Goal: Task Accomplishment & Management: Use online tool/utility

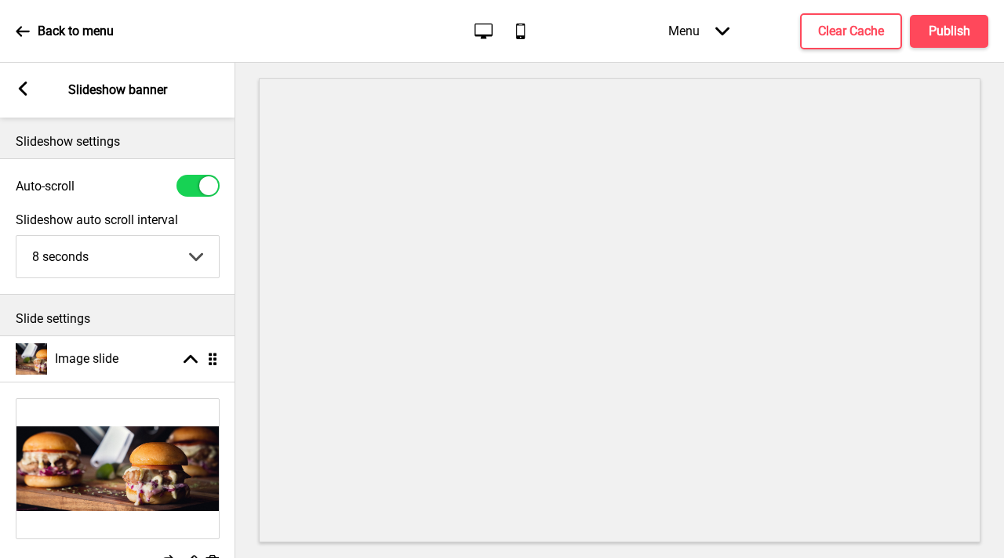
select select "8000"
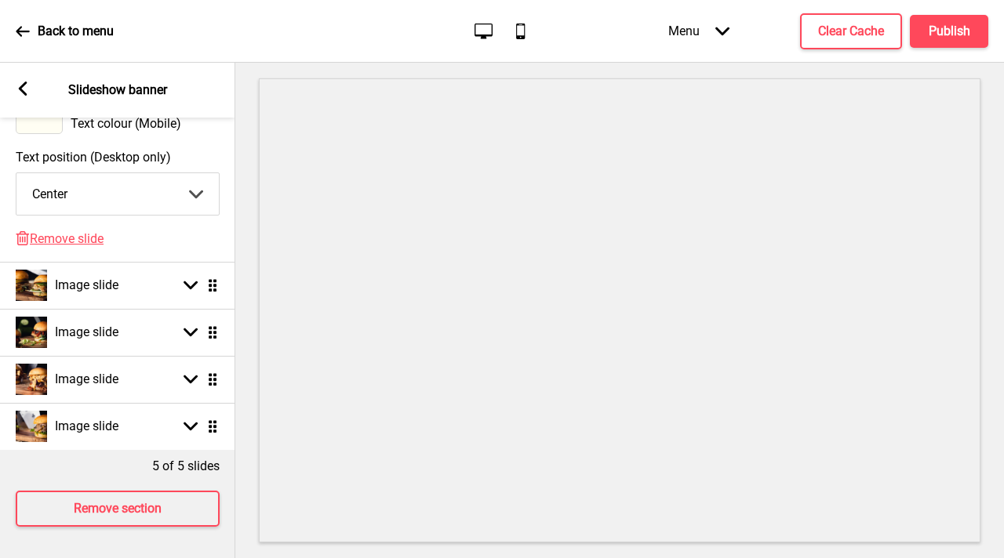
click at [24, 86] on rect at bounding box center [23, 89] width 14 height 14
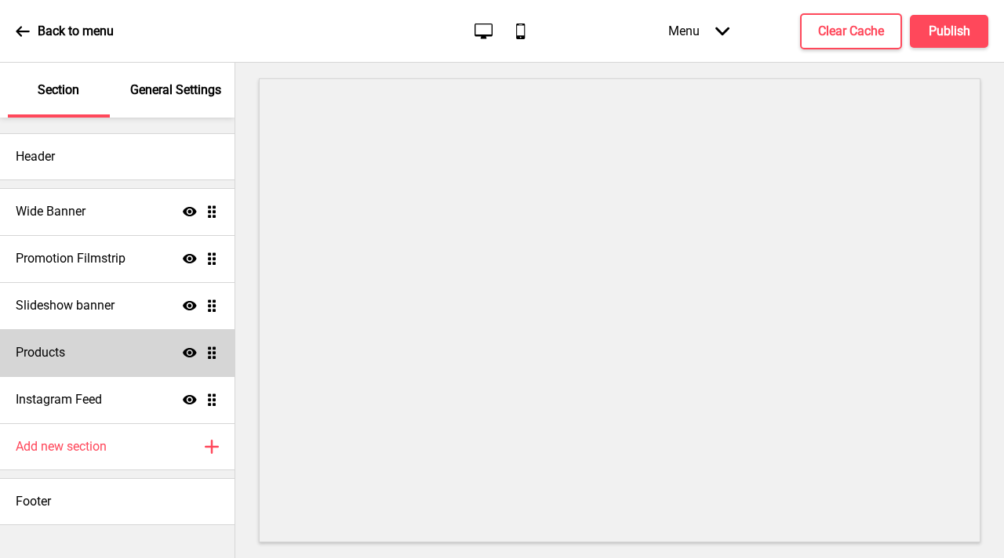
click at [137, 341] on div "Products Show Drag" at bounding box center [117, 352] width 234 height 47
select select "list"
select select "side"
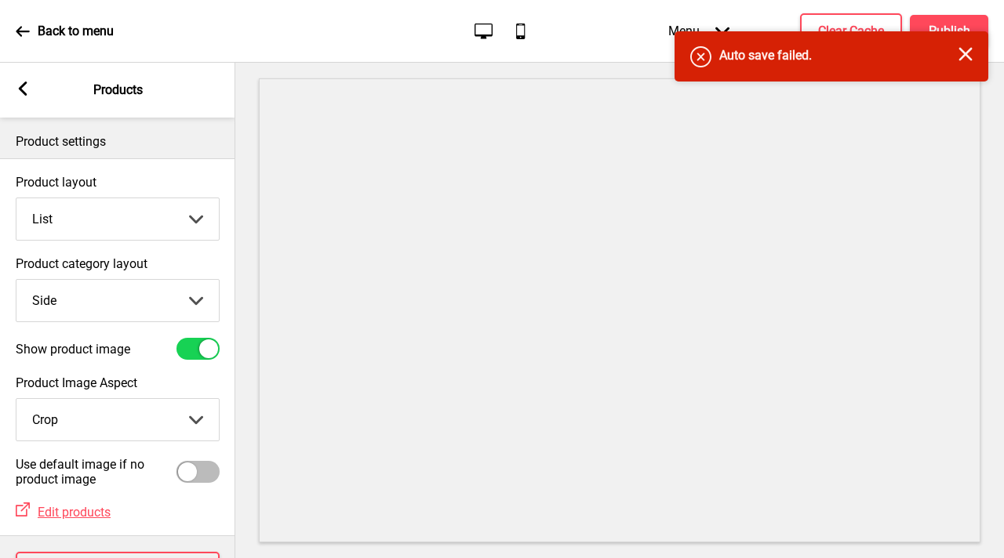
click at [159, 217] on select "Grid List" at bounding box center [117, 219] width 202 height 42
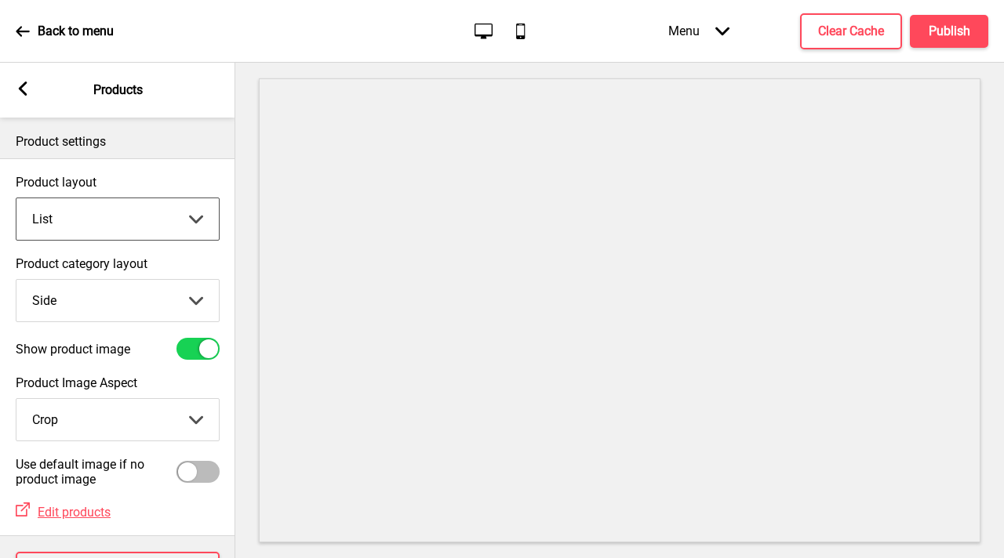
select select "grid"
click at [16, 198] on select "Grid List" at bounding box center [117, 219] width 202 height 42
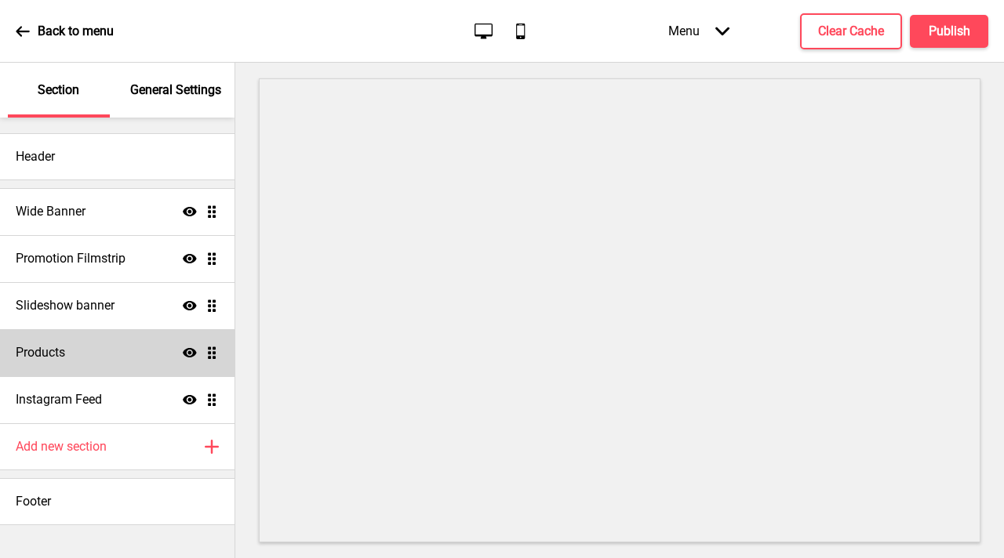
click at [87, 348] on div "Products Show Drag" at bounding box center [117, 352] width 234 height 47
select select "list"
select select "side"
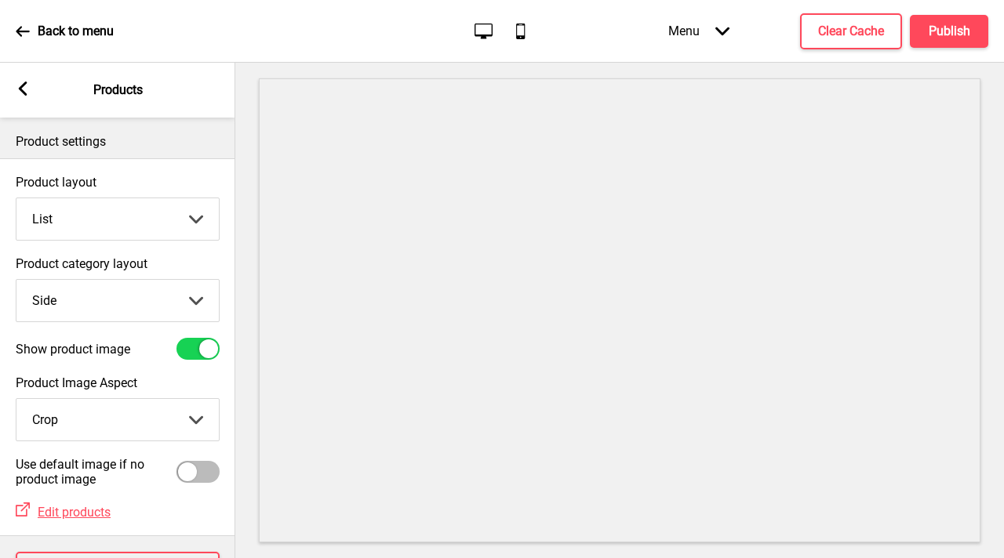
click at [134, 224] on select "Grid List" at bounding box center [117, 219] width 202 height 42
click at [16, 198] on select "Grid List" at bounding box center [117, 219] width 202 height 42
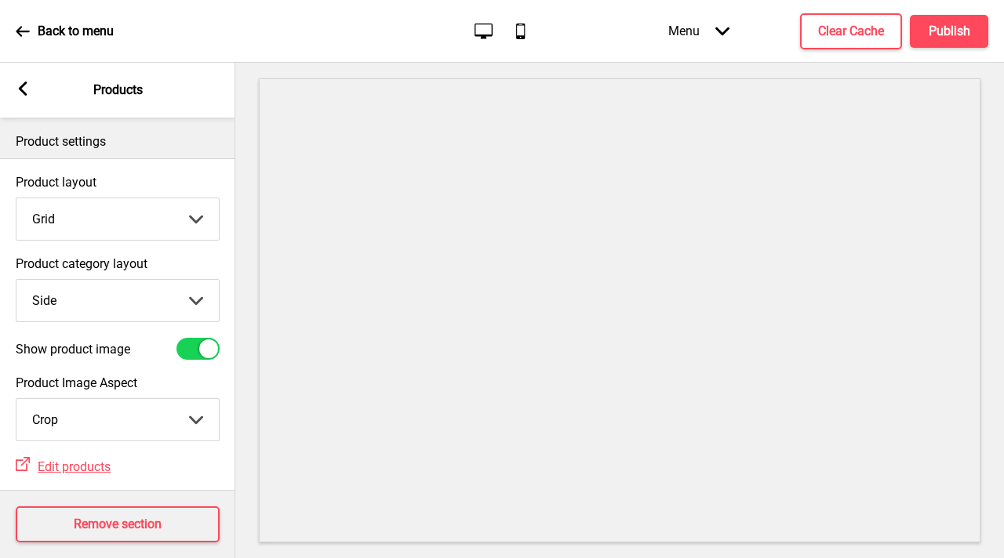
click at [521, 33] on icon "Mobile" at bounding box center [520, 30] width 21 height 21
click at [185, 227] on select "Grid List" at bounding box center [117, 219] width 202 height 42
select select "list"
click at [16, 198] on select "Grid List" at bounding box center [117, 219] width 202 height 42
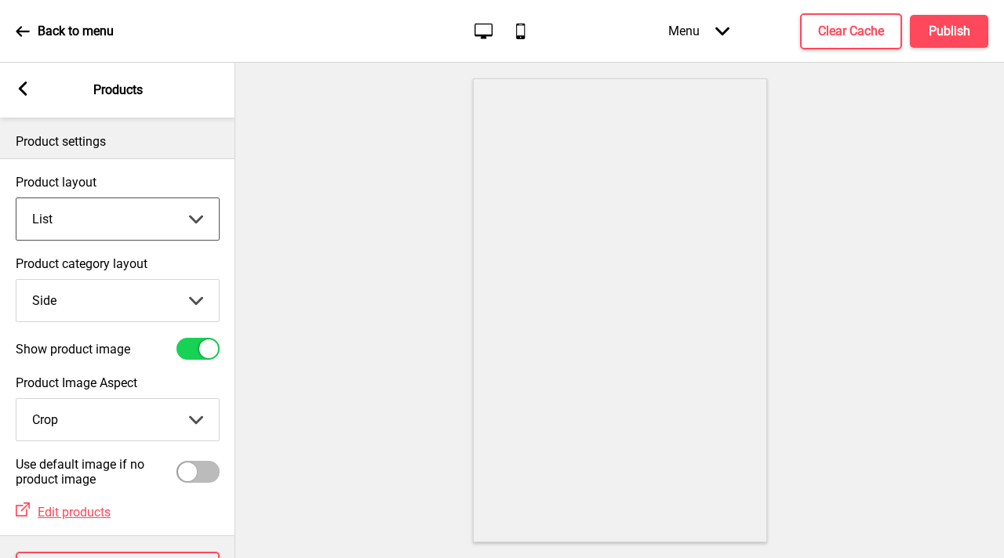
click at [197, 301] on select "Top Side" at bounding box center [117, 301] width 202 height 42
click at [16, 280] on select "Top Side" at bounding box center [117, 301] width 202 height 42
click at [187, 292] on select "Top Side" at bounding box center [117, 301] width 202 height 42
click at [16, 280] on select "Top Side" at bounding box center [117, 301] width 202 height 42
click at [180, 307] on select "Top Side" at bounding box center [117, 301] width 202 height 42
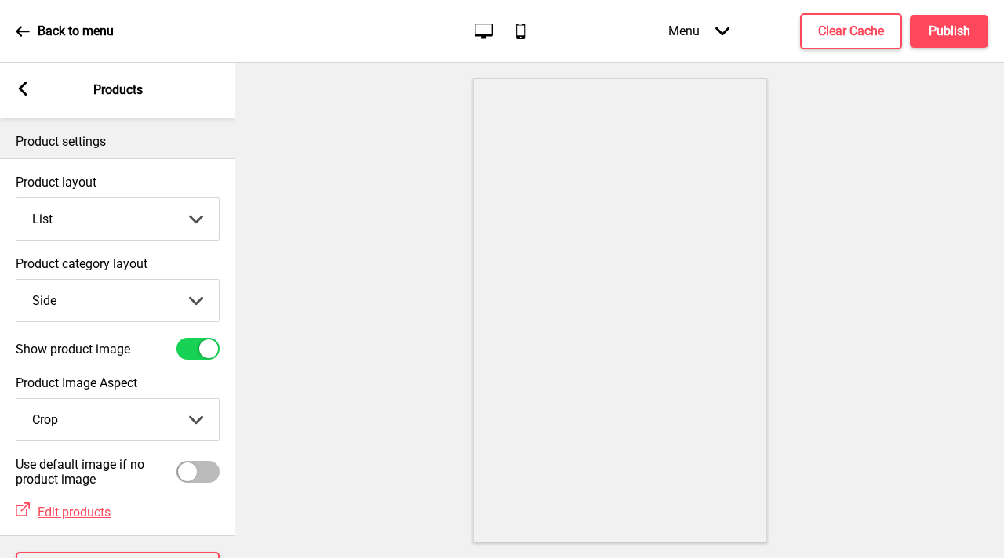
click at [479, 29] on icon "Desktop" at bounding box center [483, 30] width 21 height 21
click at [145, 307] on select "Top Side" at bounding box center [117, 301] width 202 height 42
click at [16, 280] on select "Top Side" at bounding box center [117, 301] width 202 height 42
click at [212, 299] on select "Top Side" at bounding box center [117, 301] width 202 height 42
select select "side"
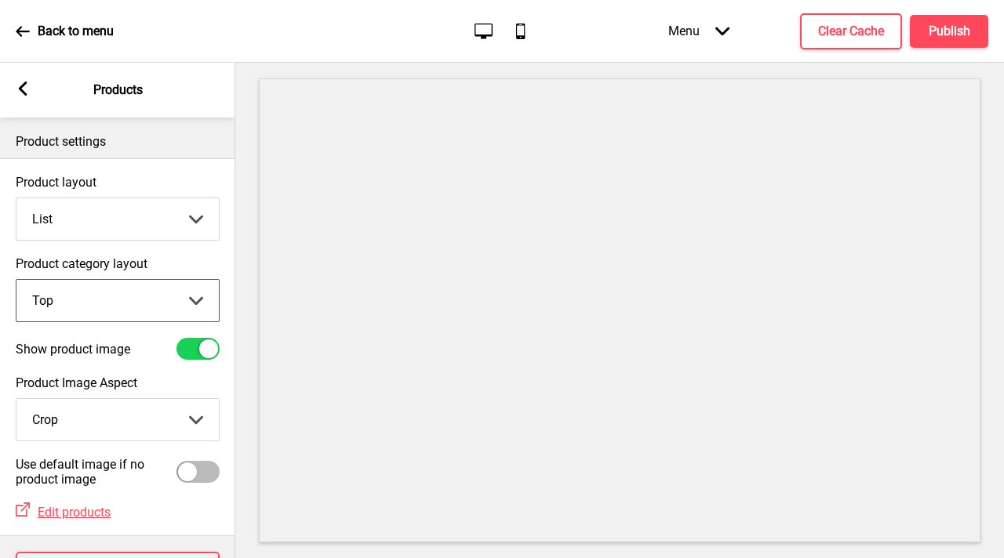
click at [16, 280] on select "Top Side" at bounding box center [117, 301] width 202 height 42
click at [197, 420] on select "Crop Natural" at bounding box center [117, 420] width 202 height 42
click at [16, 399] on select "Crop Natural" at bounding box center [117, 420] width 202 height 42
click at [27, 85] on rect at bounding box center [23, 89] width 14 height 14
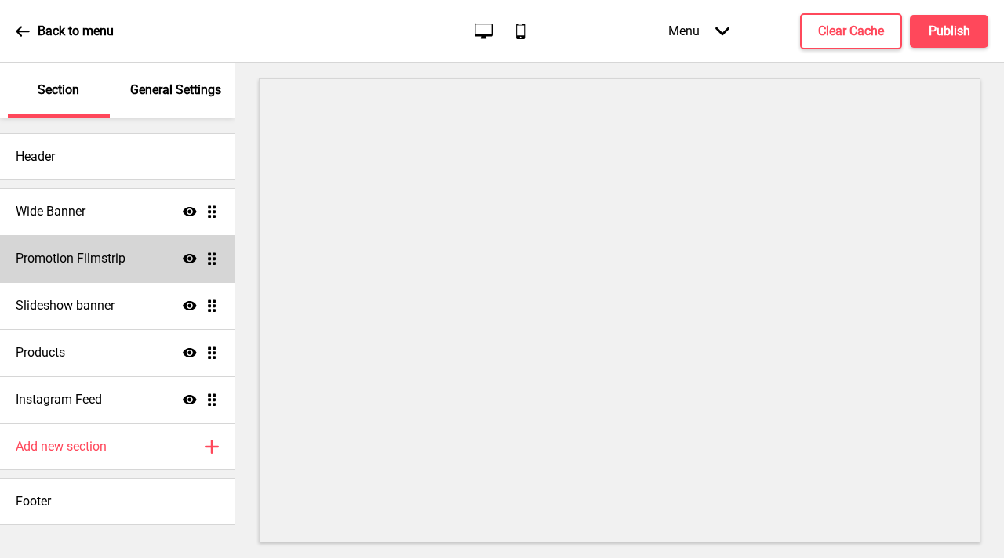
click at [107, 265] on h4 "Promotion Filmstrip" at bounding box center [71, 258] width 110 height 17
select select "center"
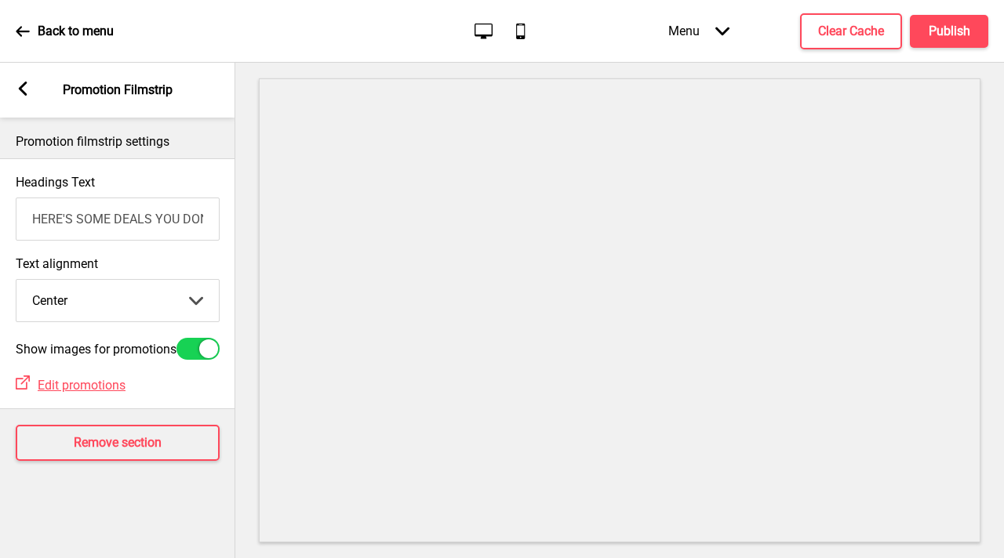
click at [29, 85] on rect at bounding box center [23, 89] width 14 height 14
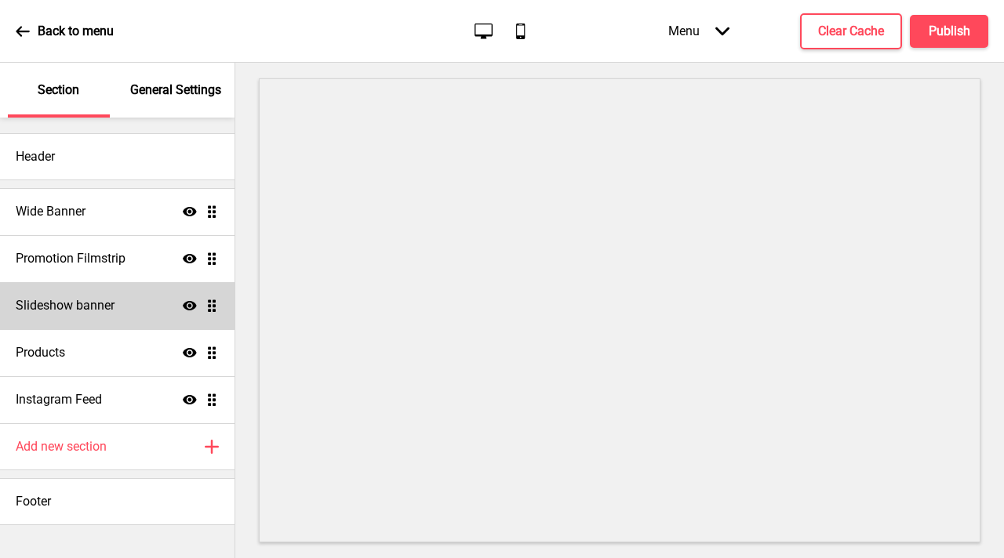
click at [155, 321] on div "Slideshow banner Show Drag" at bounding box center [117, 305] width 234 height 47
select select "8000"
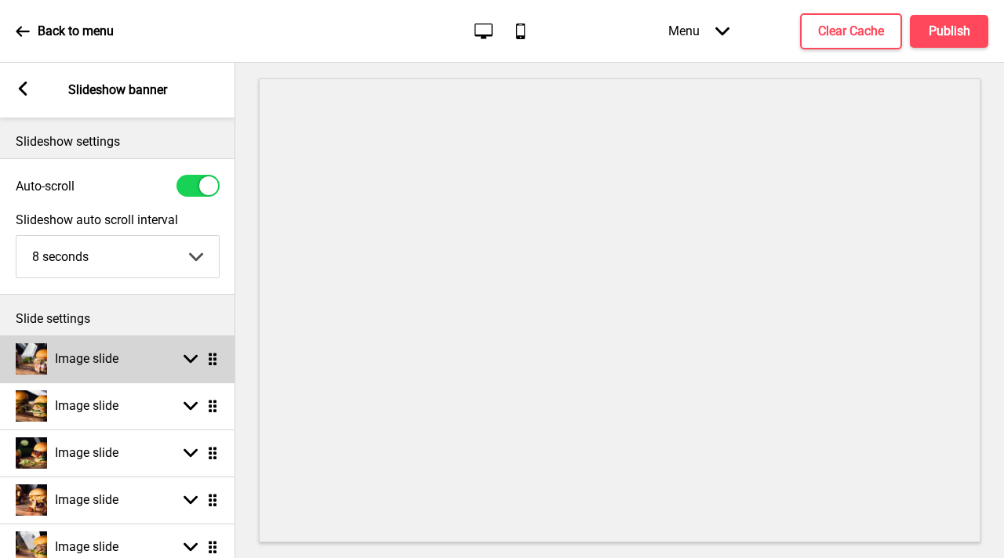
scroll to position [3, 0]
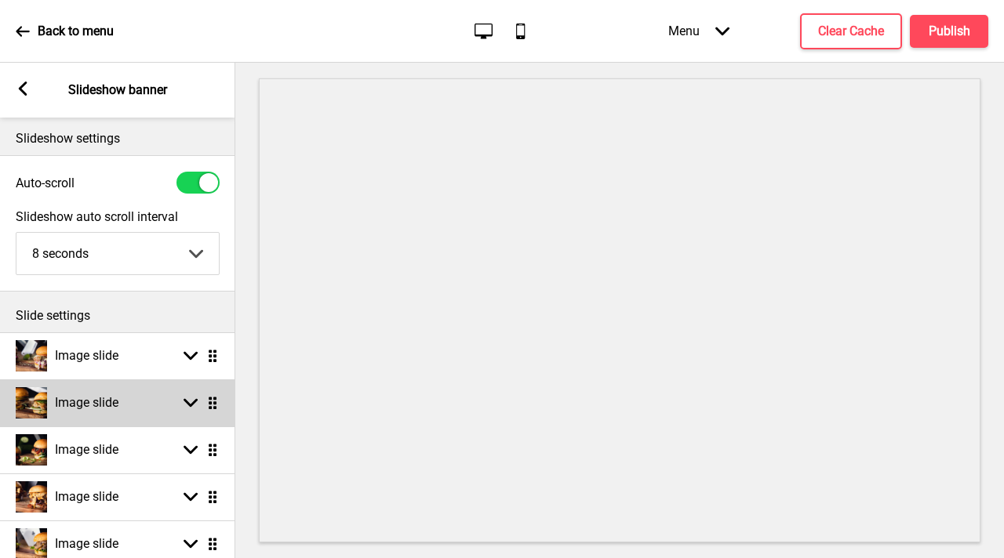
click at [180, 392] on div "Image slide Arrow down Drag" at bounding box center [117, 402] width 235 height 47
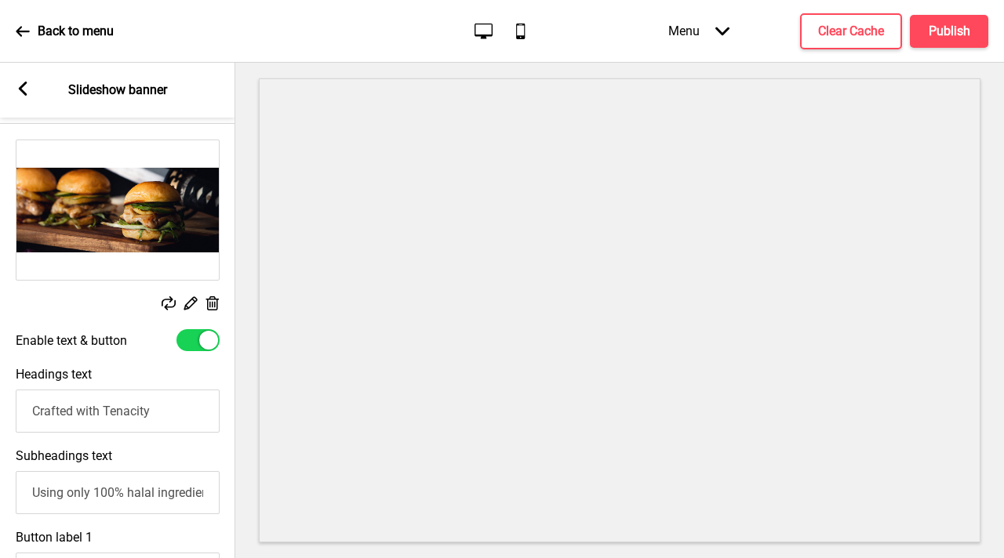
scroll to position [377, 0]
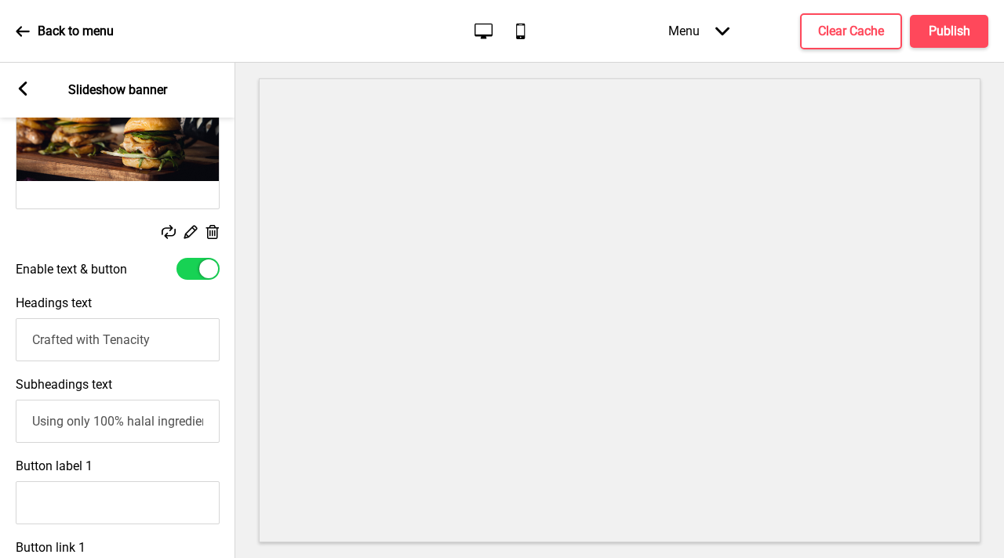
drag, startPoint x: 170, startPoint y: 346, endPoint x: 27, endPoint y: 330, distance: 144.3
click at [27, 330] on input "Crafted with Tenacity" at bounding box center [118, 339] width 204 height 43
click at [34, 424] on input "Using only 100% halal ingredients, each slider is built to tantalise your taste…" at bounding box center [118, 421] width 204 height 43
paste input "Crafted with Tenacity"
type input "Crafted with Tenacity Using only 100% halal ingredients, each slider is built t…"
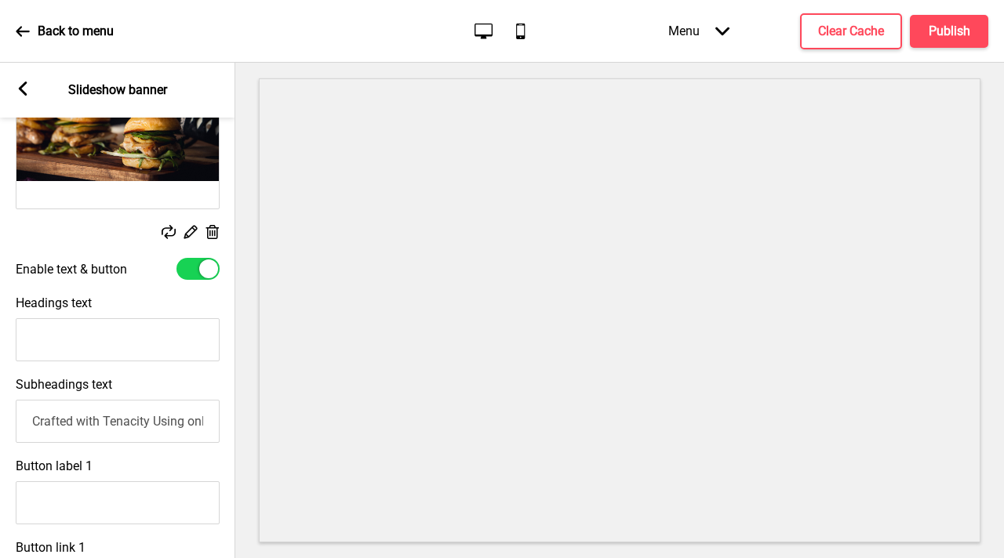
click at [29, 419] on input "Crafted with Tenacity Using only 100% halal ingredients, each slider is built t…" at bounding box center [118, 421] width 204 height 43
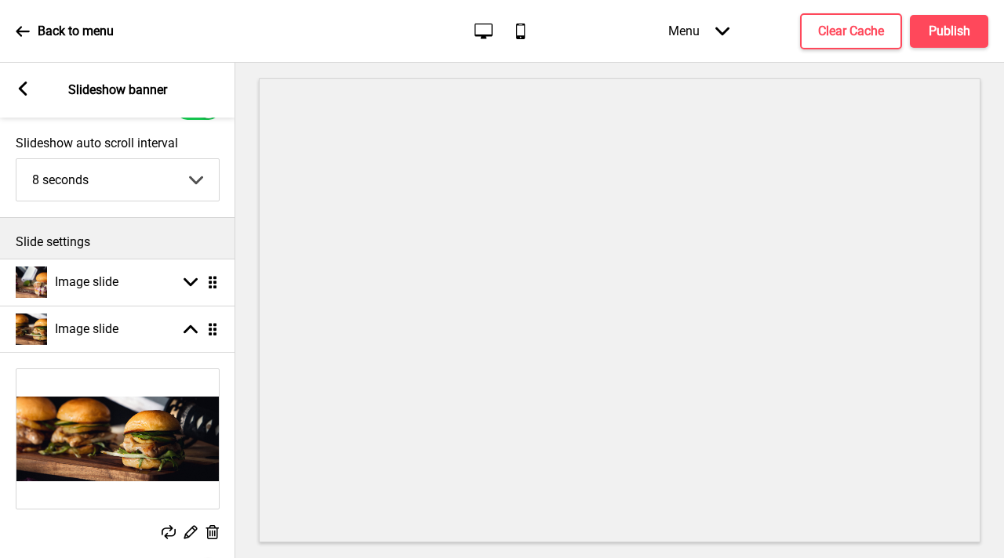
scroll to position [21, 0]
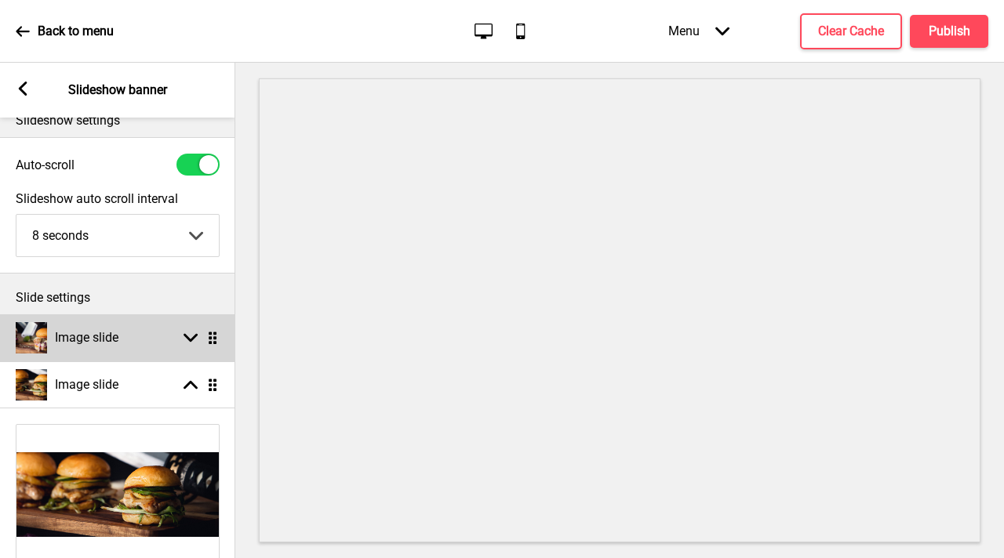
click at [197, 340] on rect at bounding box center [190, 338] width 14 height 14
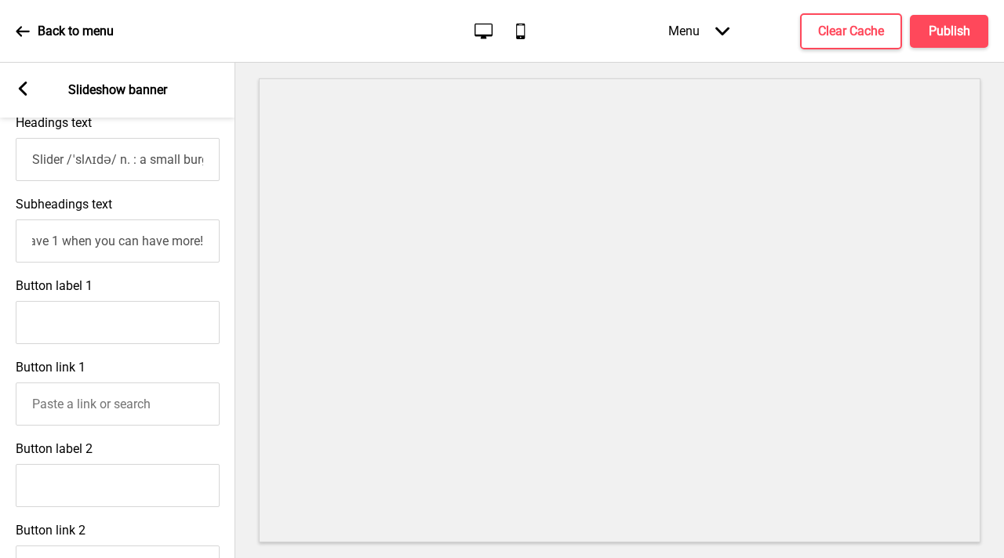
scroll to position [0, 1]
drag, startPoint x: 128, startPoint y: 241, endPoint x: 252, endPoint y: 242, distance: 124.7
click at [252, 242] on div "Section General Settings Header Wide Banner Show Drag Promotion Filmstrip Show …" at bounding box center [502, 310] width 1004 height 495
click at [215, 242] on input "Cult Sliders- Artisanal sliders 3/4 the size of a regular hamburger using brioc…" at bounding box center [117, 241] width 204 height 43
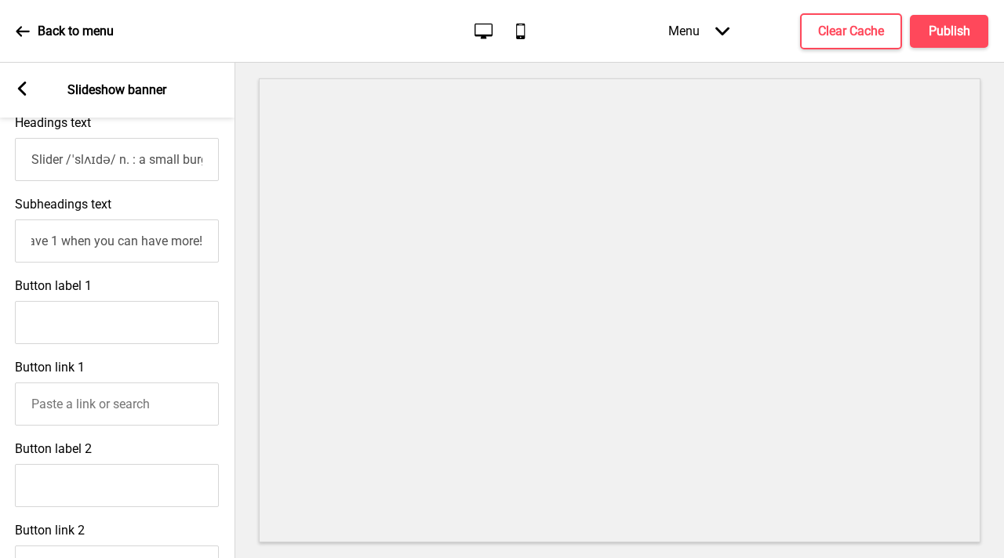
click at [212, 247] on input "Cult Sliders- Artisanal sliders 3/4 the size of a regular hamburger using brioc…" at bounding box center [117, 241] width 204 height 43
paste input "Crafted with Tenacity Using only 100% halal ingredients, each slider is built t…"
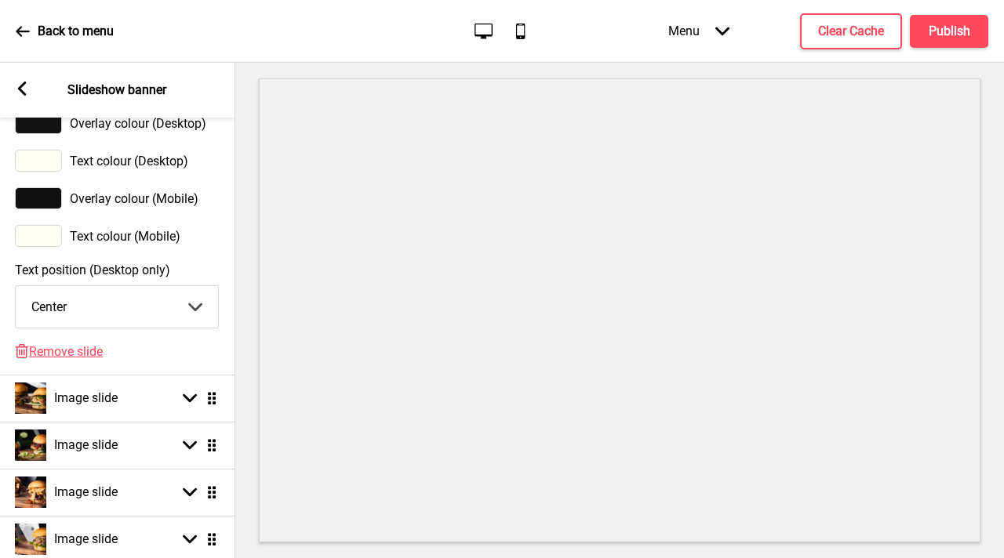
scroll to position [1022, 0]
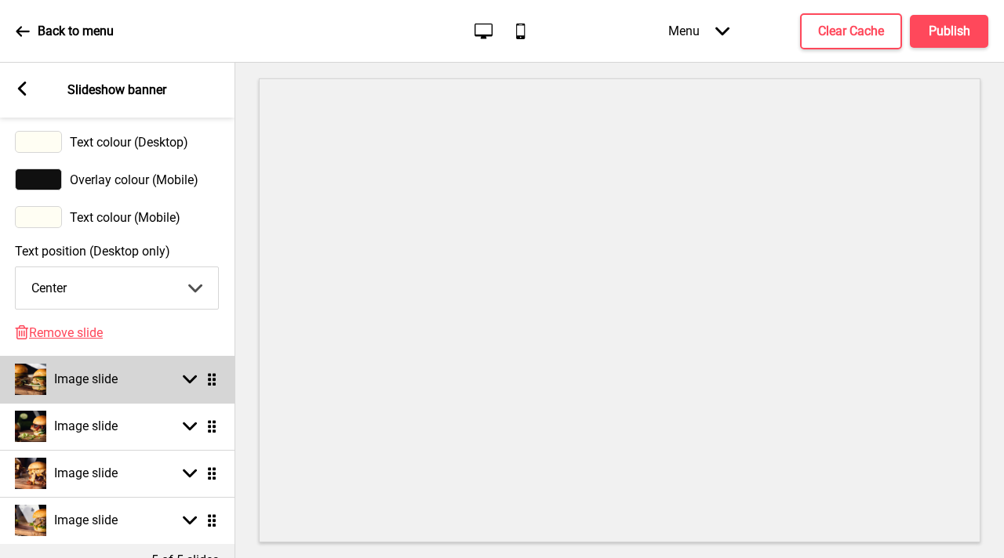
type input "Cult Sliders- Artisanal sliders 3/4 the size of a regular hamburger using brioc…"
click at [188, 378] on rect at bounding box center [190, 379] width 14 height 14
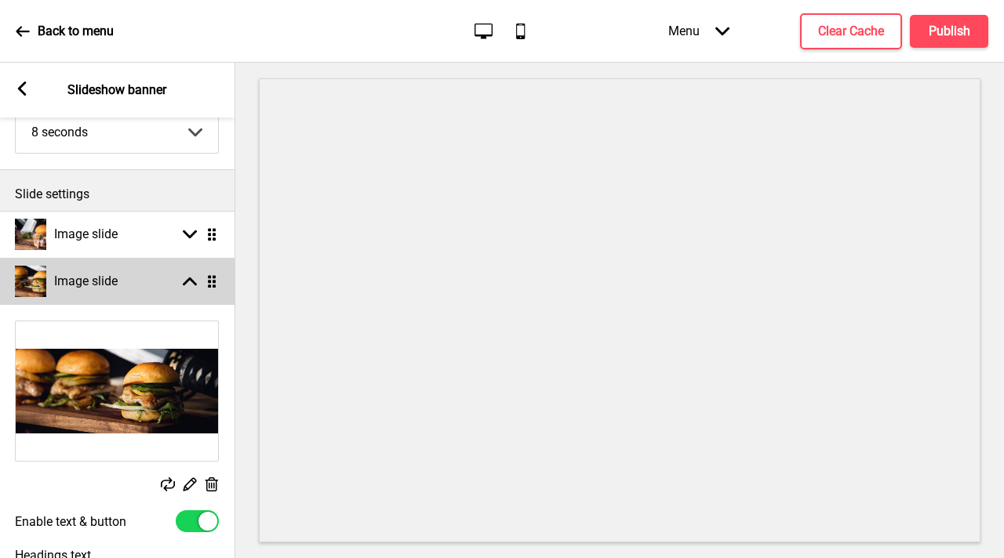
scroll to position [161, 0]
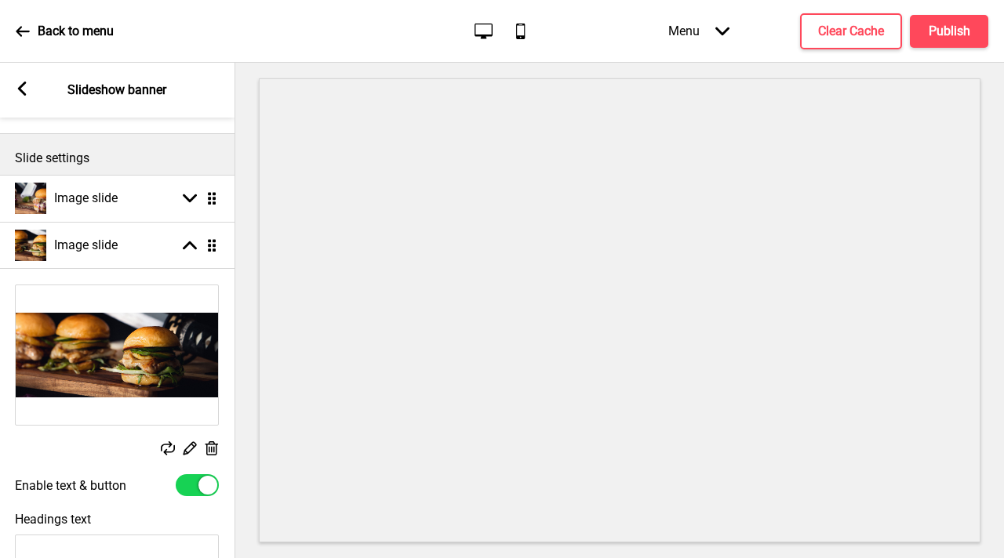
click at [125, 367] on img at bounding box center [117, 355] width 202 height 140
click at [165, 443] on rect at bounding box center [168, 448] width 14 height 14
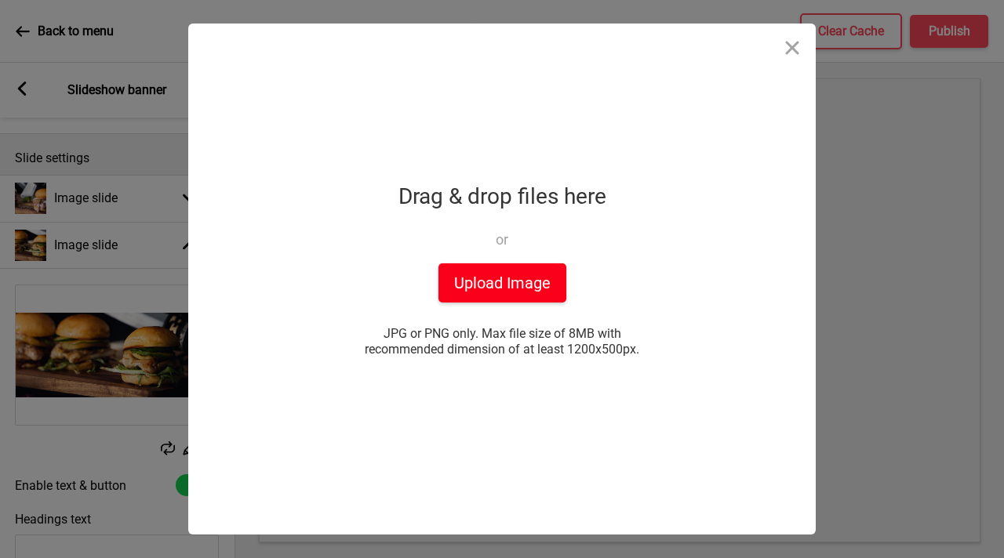
click at [471, 277] on button "Upload Image" at bounding box center [502, 282] width 128 height 39
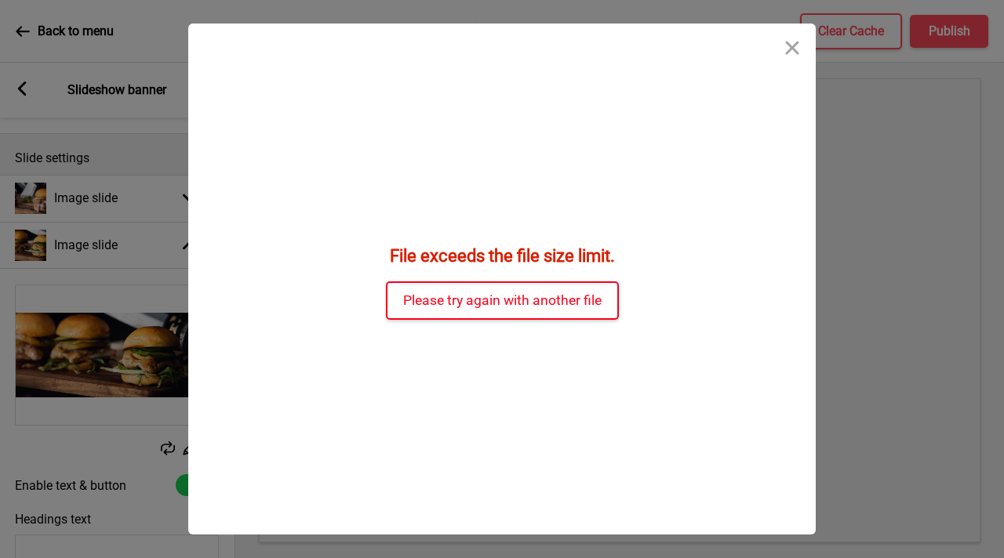
click at [557, 296] on button "Please try again with another file" at bounding box center [502, 300] width 233 height 38
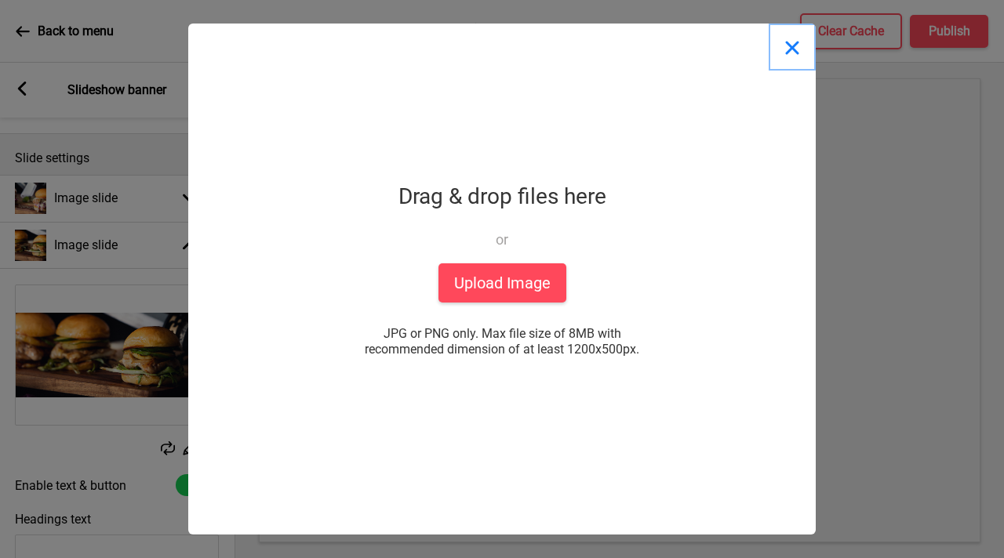
click at [795, 52] on button "Close" at bounding box center [791, 47] width 47 height 47
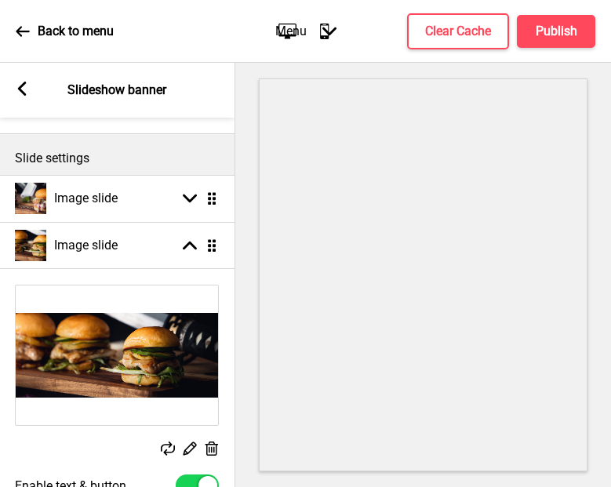
click at [171, 448] on rect at bounding box center [168, 448] width 14 height 14
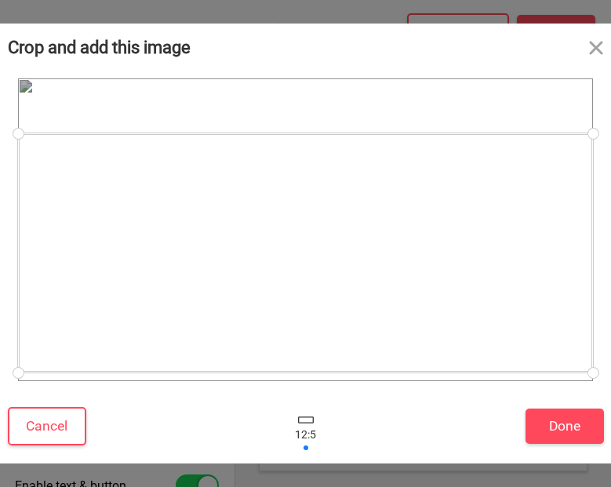
drag, startPoint x: 479, startPoint y: 279, endPoint x: 480, endPoint y: 303, distance: 23.5
click at [480, 303] on div at bounding box center [305, 252] width 575 height 239
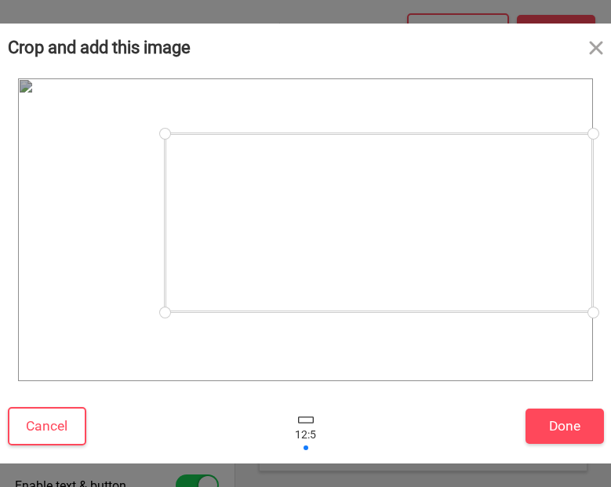
drag, startPoint x: 23, startPoint y: 371, endPoint x: 370, endPoint y: 312, distance: 352.3
click at [370, 312] on div at bounding box center [305, 229] width 575 height 303
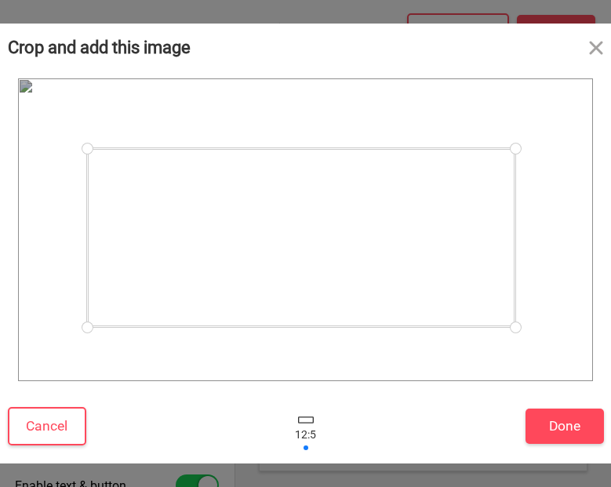
drag, startPoint x: 517, startPoint y: 263, endPoint x: 439, endPoint y: 278, distance: 79.0
click at [439, 278] on div at bounding box center [301, 237] width 428 height 179
click at [582, 426] on button "Done" at bounding box center [564, 425] width 78 height 35
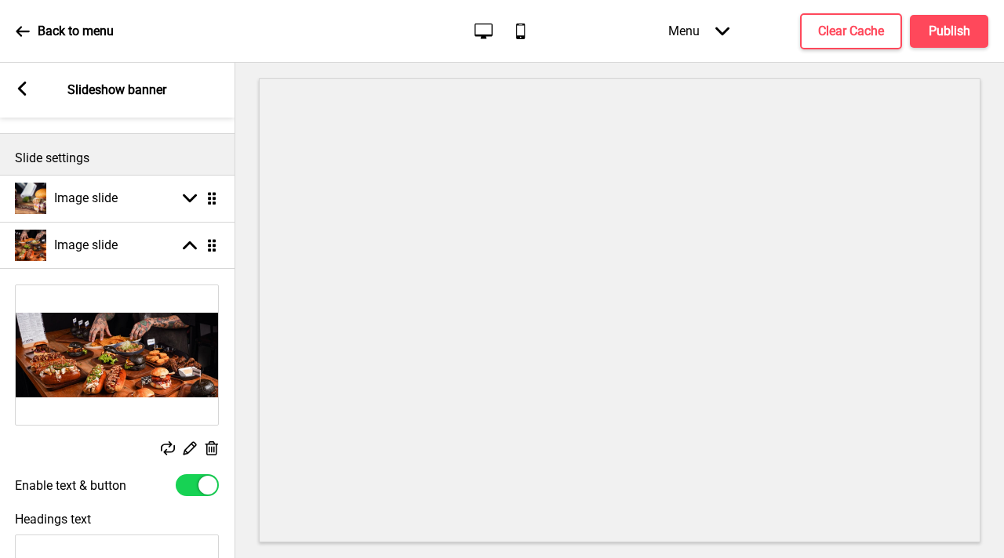
click at [172, 446] on rect at bounding box center [168, 448] width 14 height 14
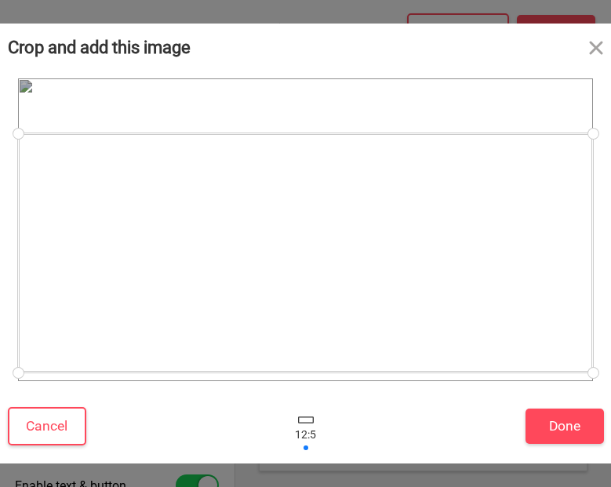
drag, startPoint x: 331, startPoint y: 268, endPoint x: 372, endPoint y: 292, distance: 47.1
click at [372, 292] on div at bounding box center [305, 252] width 575 height 239
click at [574, 419] on button "Done" at bounding box center [564, 425] width 78 height 35
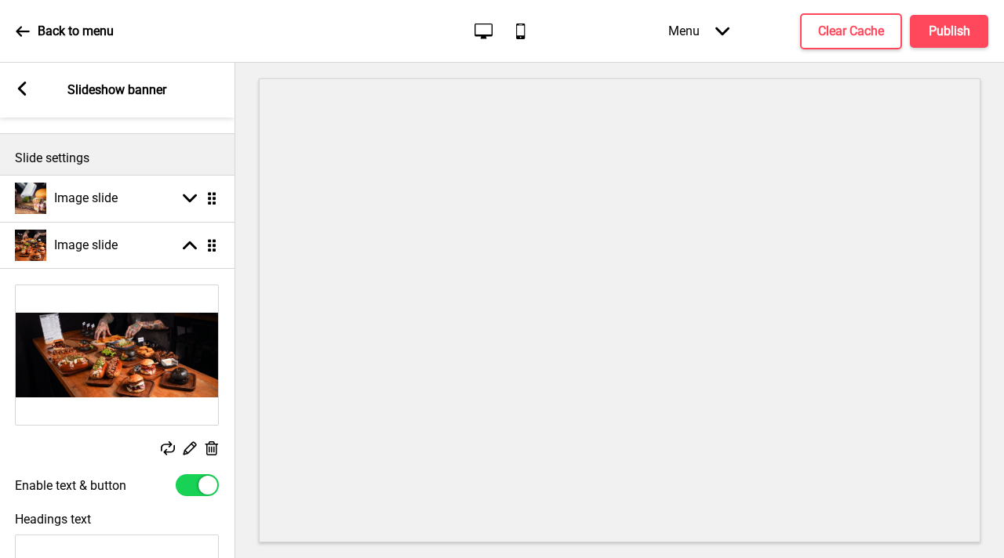
click at [96, 478] on label "Enable text & button" at bounding box center [70, 485] width 111 height 15
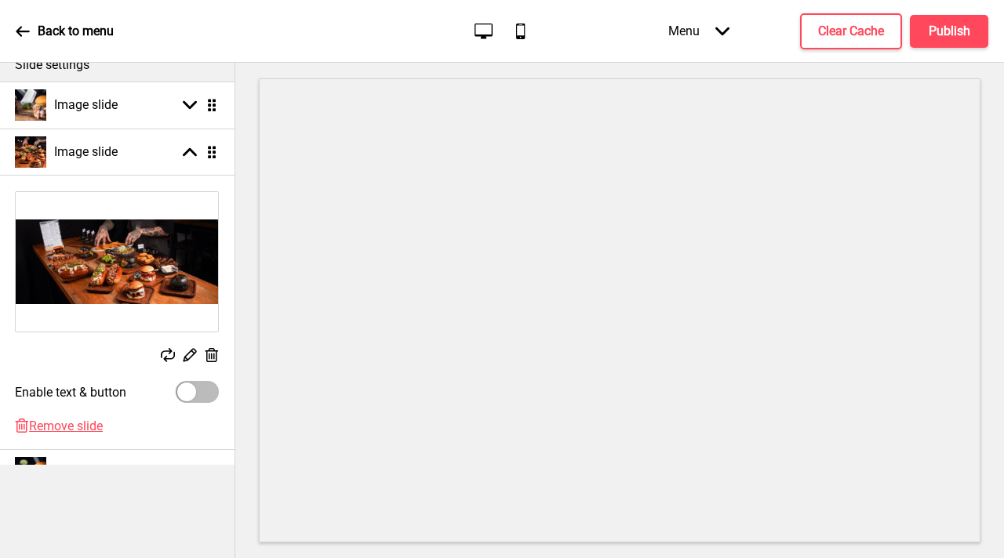
click at [183, 383] on div at bounding box center [186, 392] width 19 height 19
checkbox input "true"
click at [89, 445] on div "Arrow left Slideshow banner Slideshow settings Auto-scroll Slideshow auto scrol…" at bounding box center [116, 310] width 235 height 495
click at [90, 441] on input "Headings text" at bounding box center [117, 462] width 204 height 43
click at [0, 436] on div "Headings text" at bounding box center [116, 452] width 235 height 82
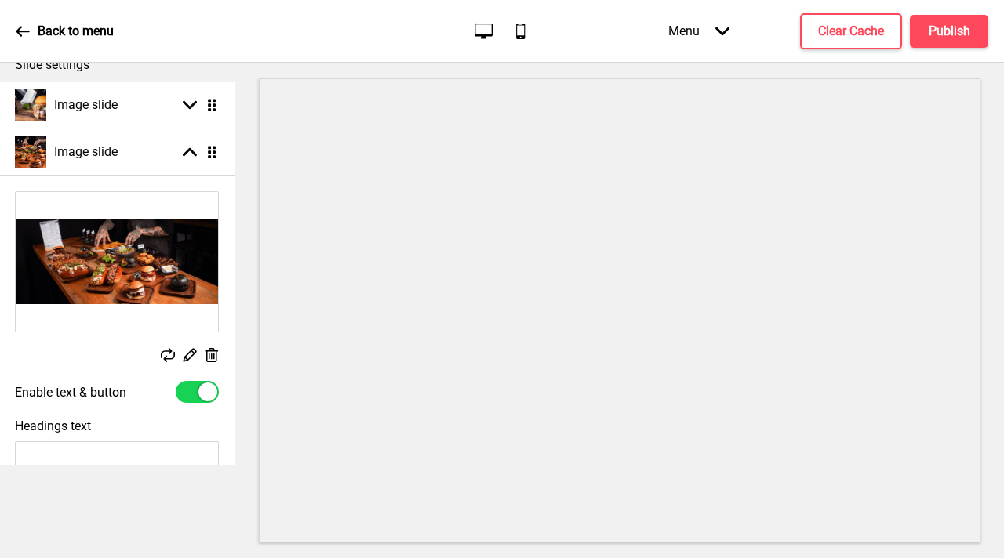
click at [74, 441] on input "Headings text" at bounding box center [117, 462] width 204 height 43
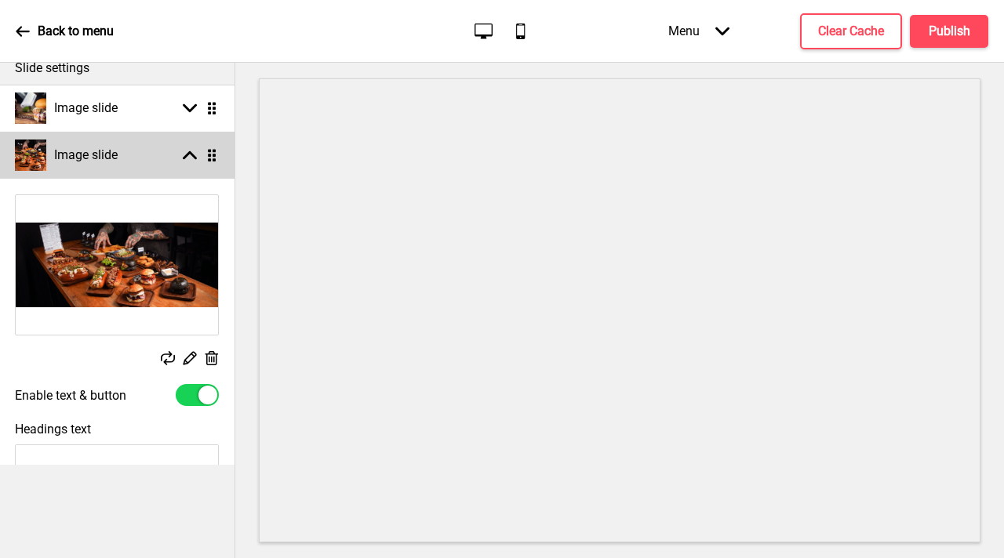
scroll to position [158, 0]
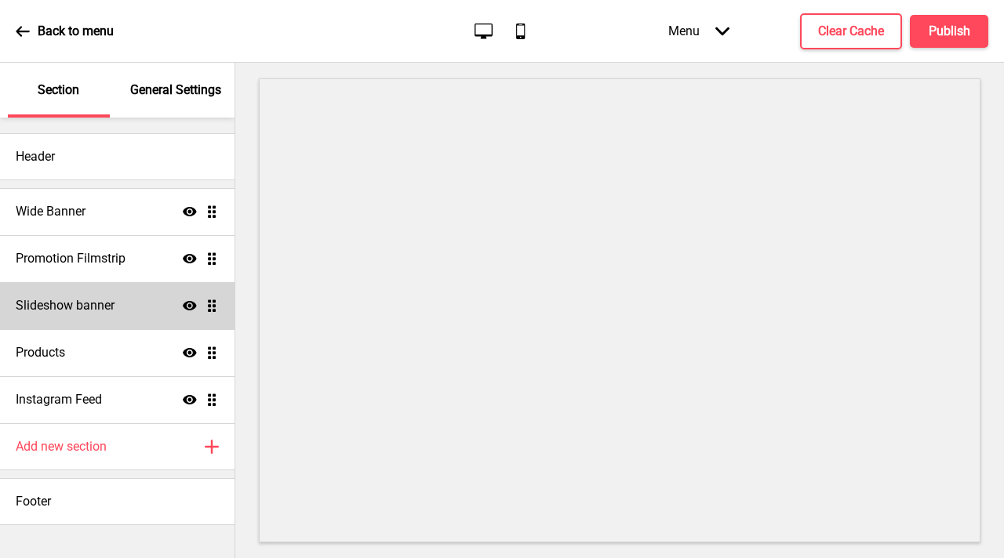
click at [151, 287] on div "Slideshow banner Show Drag" at bounding box center [117, 305] width 234 height 47
select select "8000"
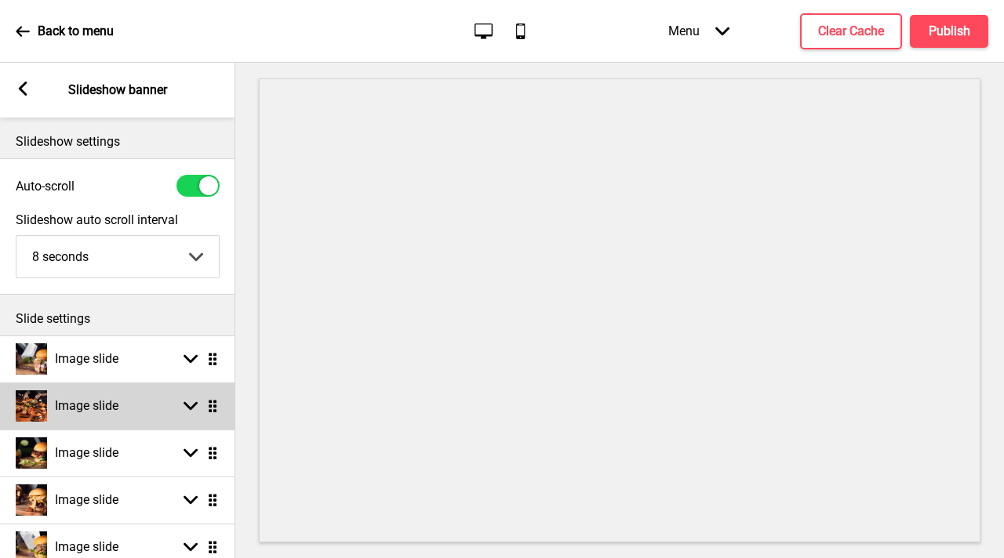
click at [187, 409] on rect at bounding box center [190, 406] width 14 height 14
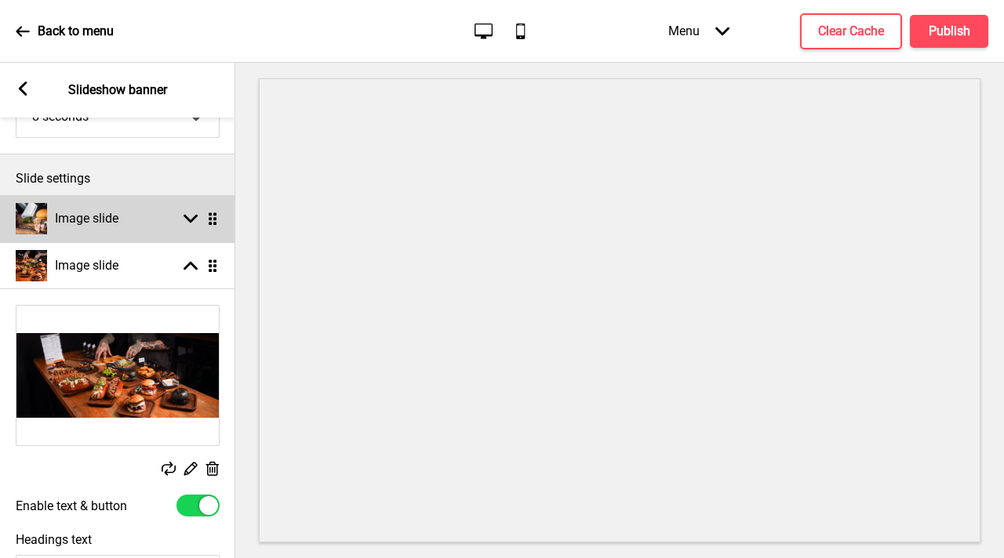
scroll to position [225, 0]
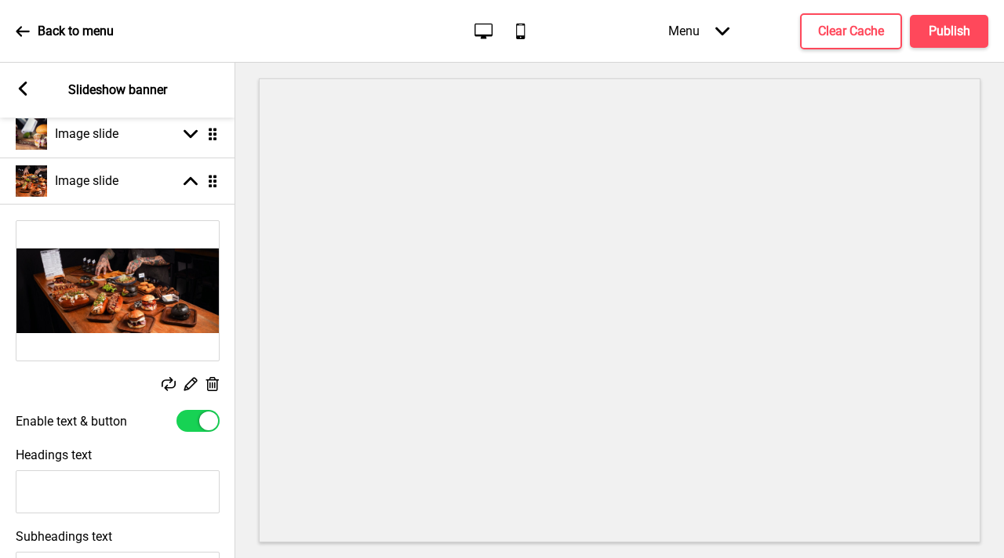
click at [166, 382] on rect at bounding box center [169, 384] width 14 height 14
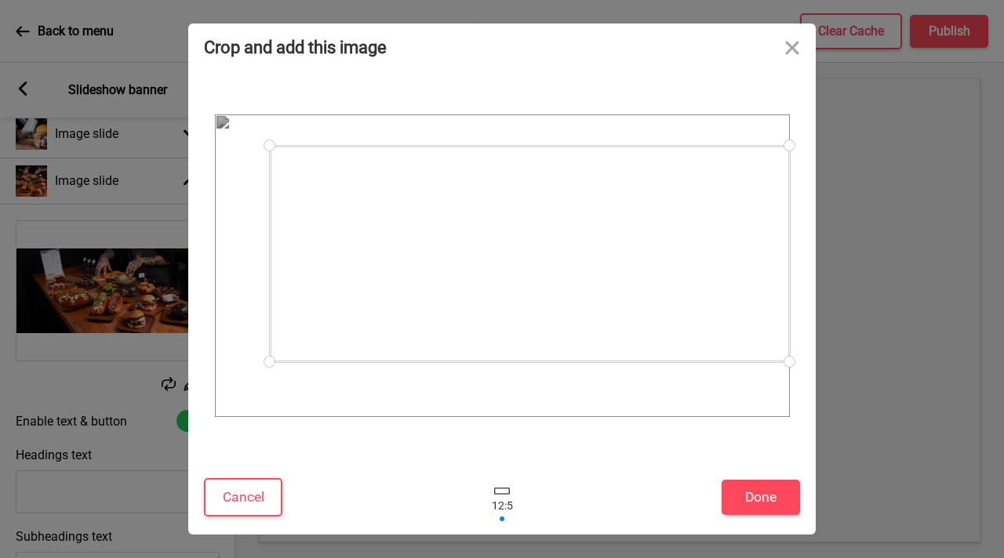
drag, startPoint x: 216, startPoint y: 381, endPoint x: 292, endPoint y: 362, distance: 79.1
click at [292, 362] on div at bounding box center [502, 265] width 575 height 303
drag, startPoint x: 460, startPoint y: 316, endPoint x: 448, endPoint y: 353, distance: 38.7
click at [448, 353] on div at bounding box center [518, 291] width 520 height 216
click at [766, 503] on button "Done" at bounding box center [760, 497] width 78 height 35
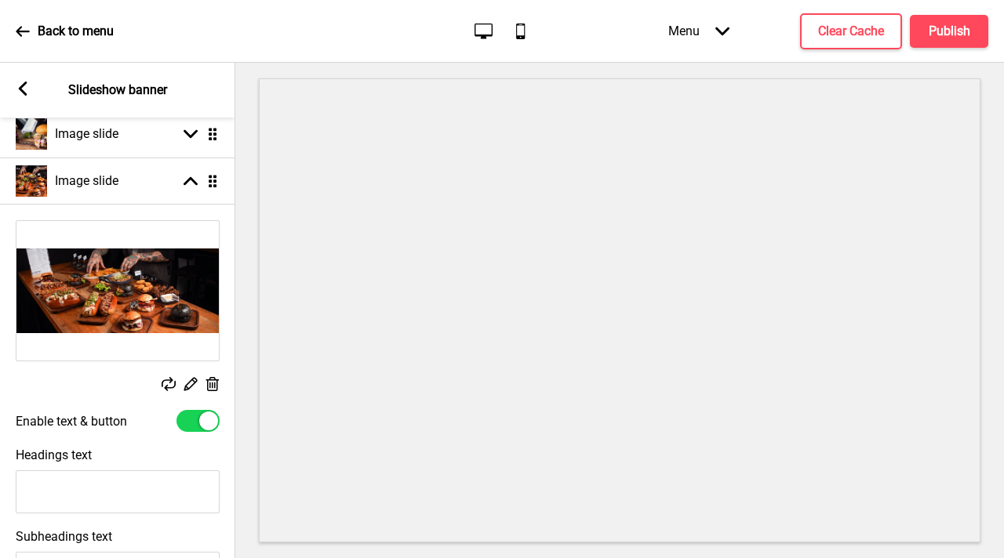
click at [124, 477] on input "Headings text" at bounding box center [118, 491] width 204 height 43
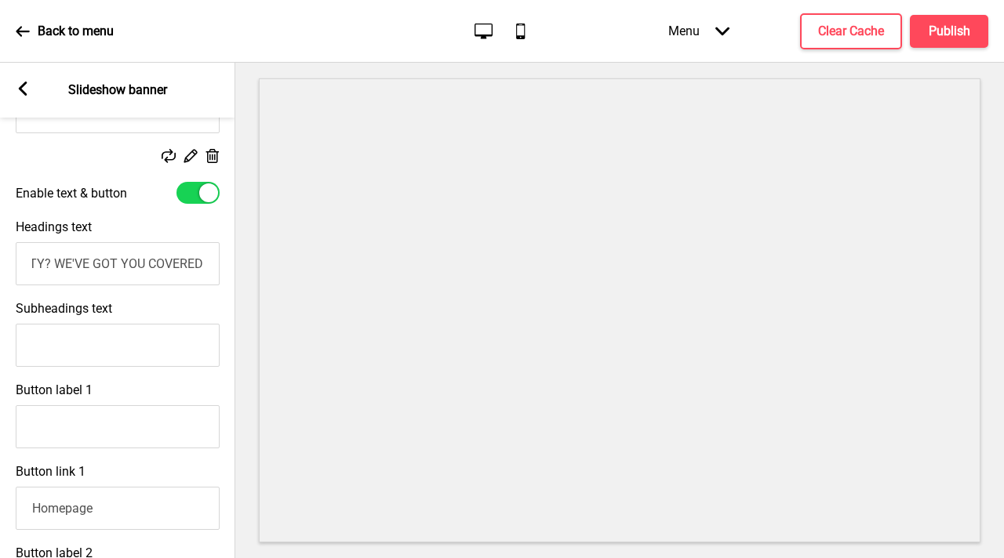
scroll to position [516, 0]
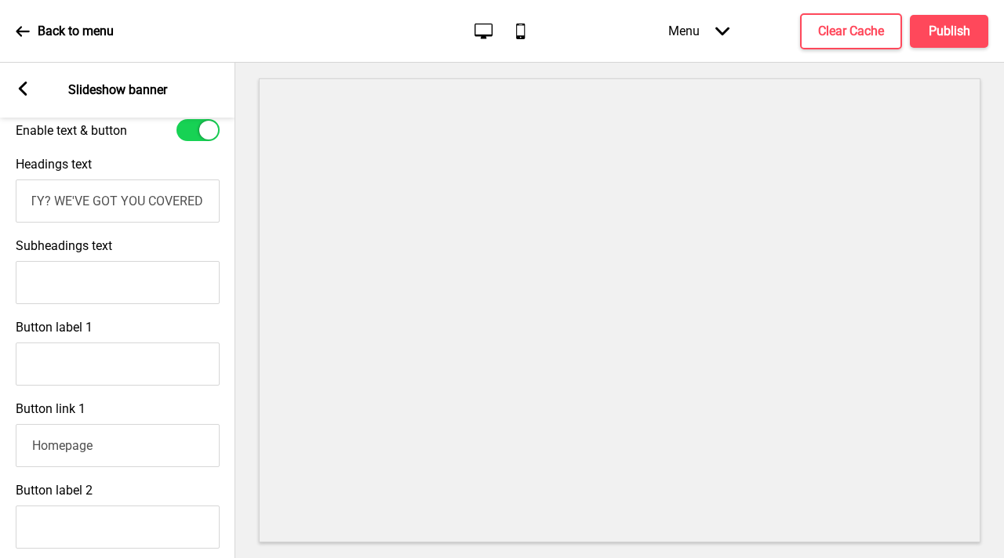
type input "THROWING A PARTY? WE'VE GOT YOU COVERED"
click at [93, 283] on input "Subheadings text" at bounding box center [118, 282] width 204 height 43
click at [89, 274] on input "Subheadings text" at bounding box center [118, 282] width 204 height 43
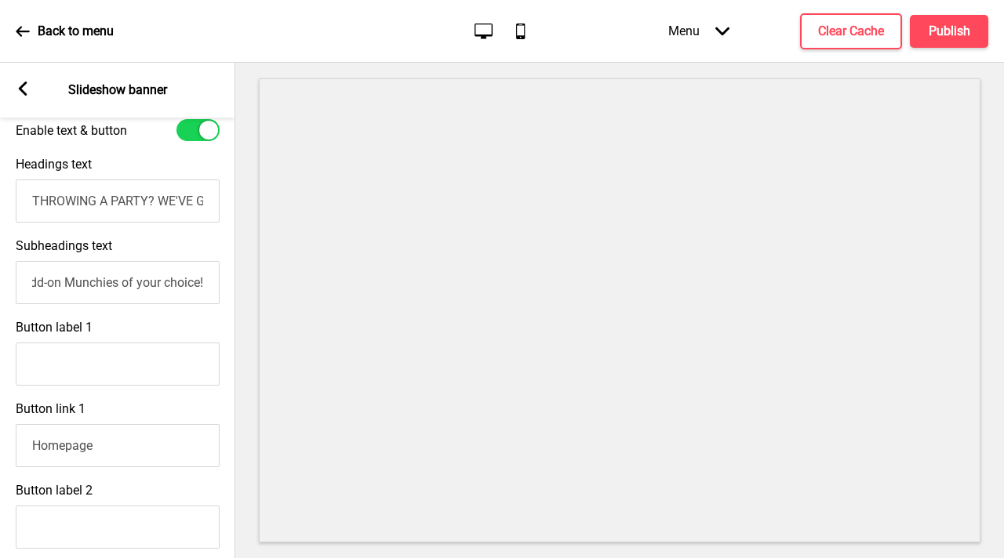
type input "Get your party fixed with ease with our Slider Party Package of 50 Sliders/Dawg…"
click at [118, 360] on input "Button label 1" at bounding box center [118, 364] width 204 height 43
drag, startPoint x: 74, startPoint y: 365, endPoint x: 1, endPoint y: 364, distance: 73.7
click at [1, 364] on div "Button label 1 ORDER RIGHT NOW!" at bounding box center [117, 353] width 235 height 82
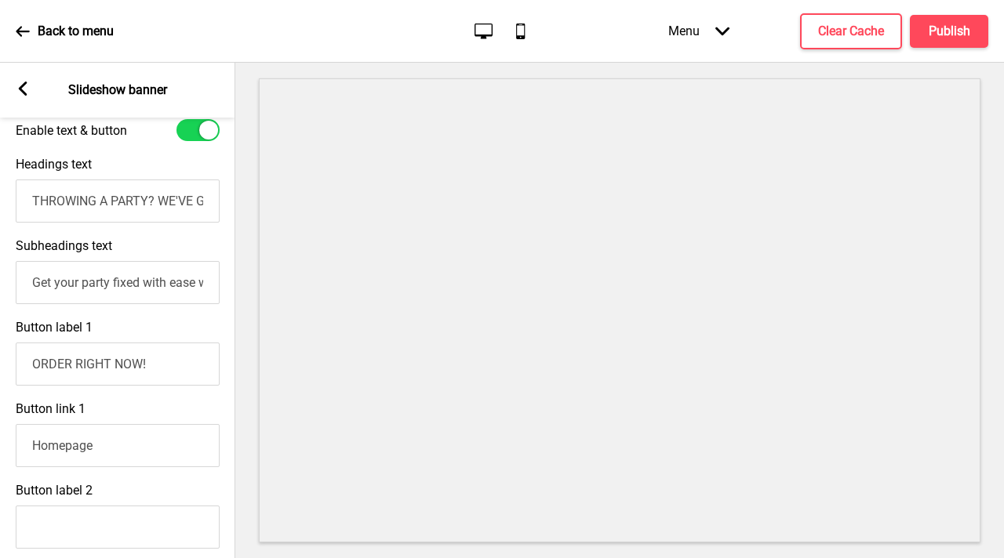
type input "ORDER RIGHT NOW!"
click at [139, 448] on input "Homepage" at bounding box center [118, 445] width 204 height 43
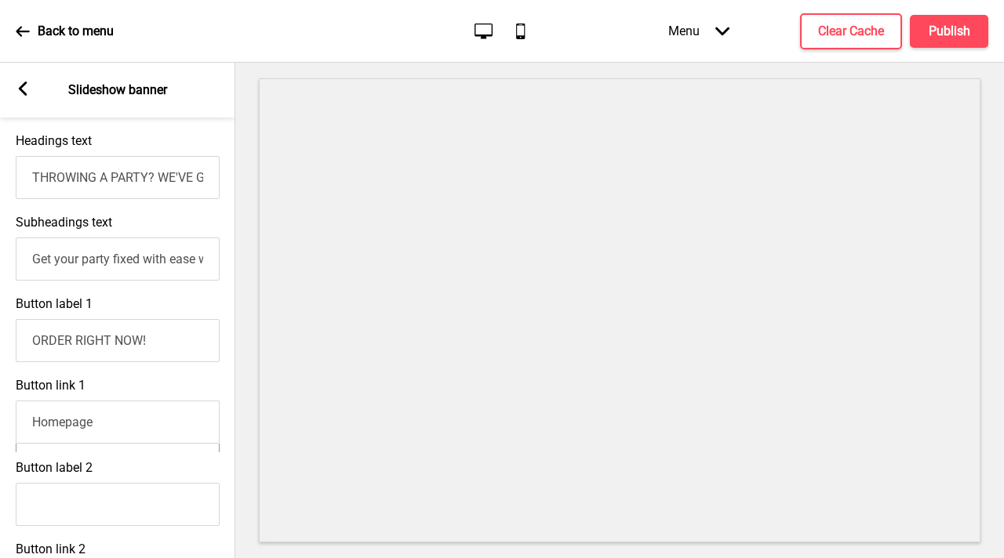
scroll to position [551, 0]
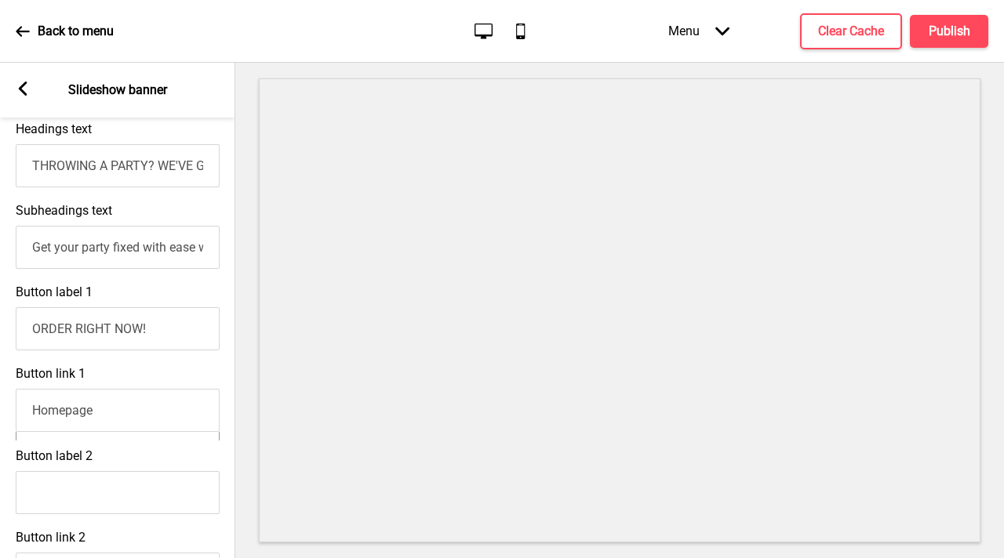
drag, startPoint x: 121, startPoint y: 414, endPoint x: 0, endPoint y: 393, distance: 122.6
click at [0, 393] on div "Button link 1 Homepage Pages Arrow right Actions Arrow right" at bounding box center [117, 426] width 235 height 137
paste input "[URL][DOMAIN_NAME]"
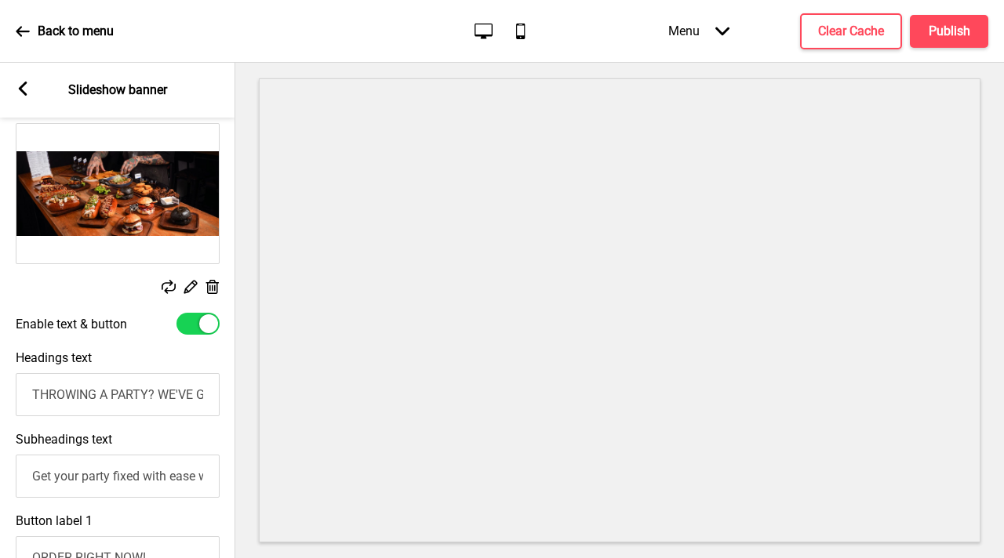
scroll to position [304, 0]
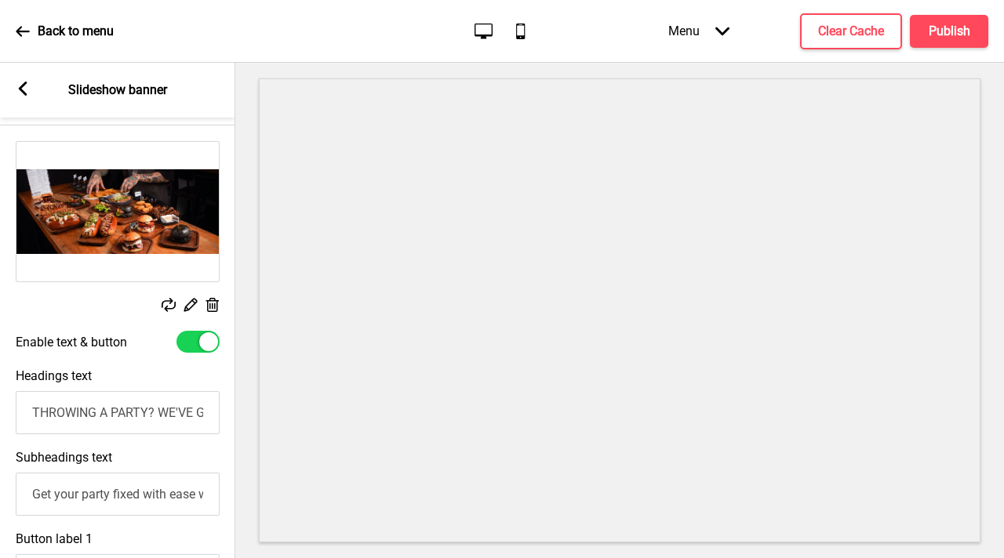
type input "[URL][DOMAIN_NAME]"
click at [165, 300] on icon at bounding box center [169, 305] width 14 height 14
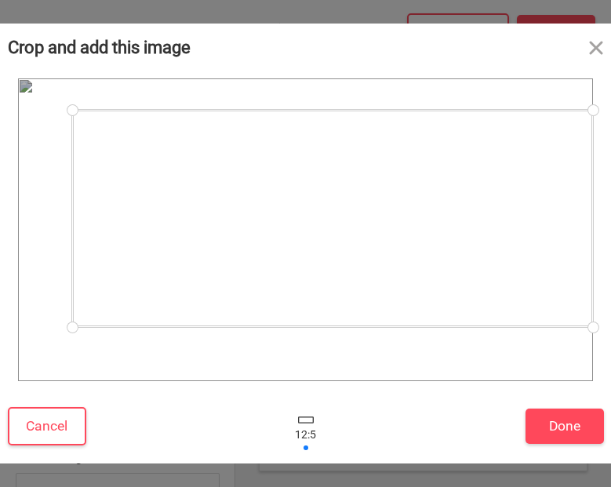
drag, startPoint x: 23, startPoint y: 347, endPoint x: 80, endPoint y: 327, distance: 60.5
click at [80, 327] on div at bounding box center [72, 327] width 27 height 27
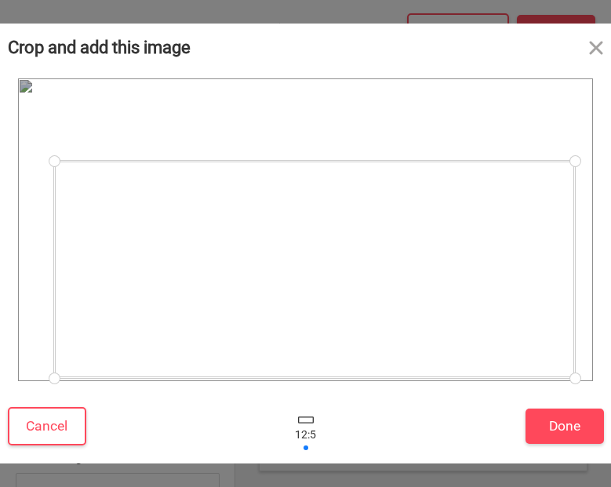
drag, startPoint x: 353, startPoint y: 296, endPoint x: 335, endPoint y: 347, distance: 54.1
click at [335, 347] on div at bounding box center [314, 269] width 521 height 217
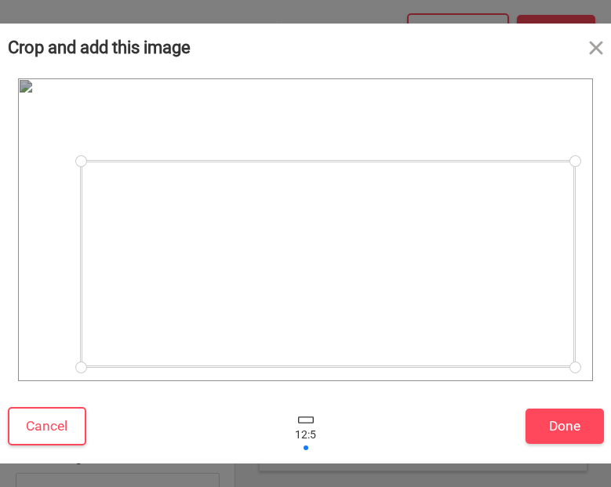
drag, startPoint x: 54, startPoint y: 377, endPoint x: 81, endPoint y: 367, distance: 28.5
click at [81, 367] on div at bounding box center [80, 367] width 27 height 27
drag, startPoint x: 320, startPoint y: 340, endPoint x: 306, endPoint y: 344, distance: 14.6
click at [306, 344] on div at bounding box center [314, 268] width 494 height 206
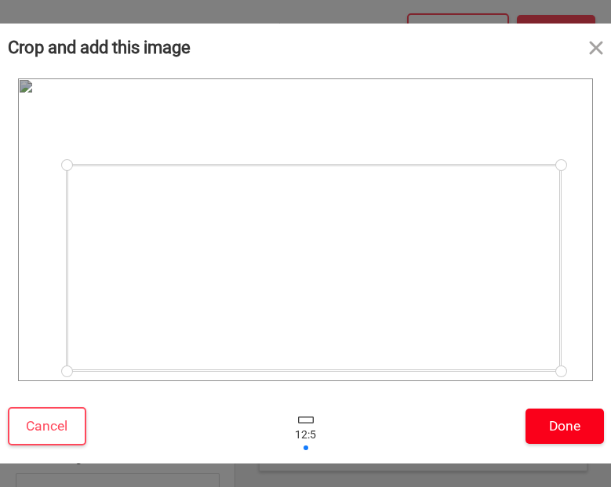
click at [545, 416] on button "Done" at bounding box center [564, 425] width 78 height 35
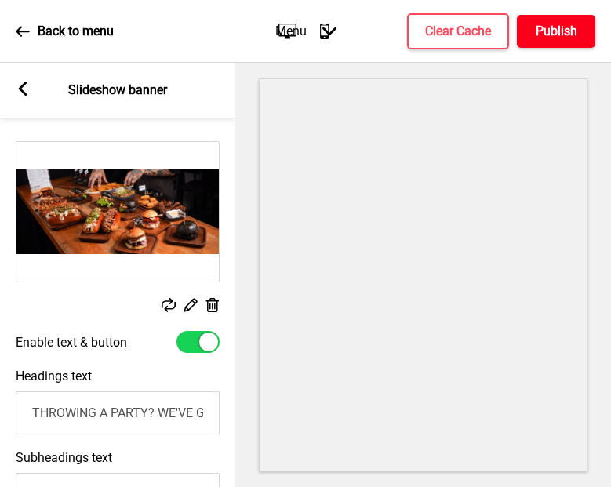
click at [564, 30] on h4 "Publish" at bounding box center [556, 31] width 42 height 17
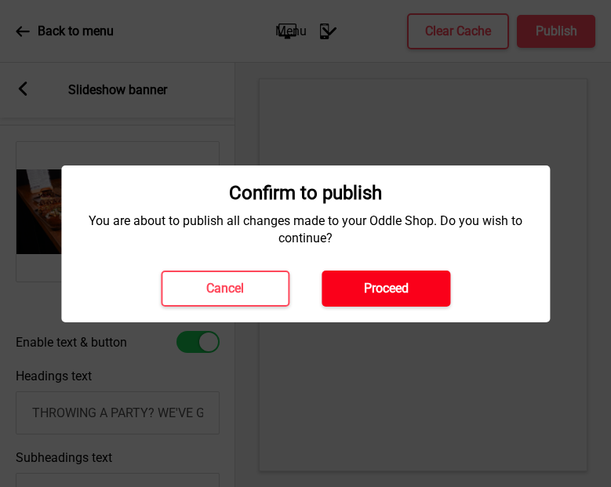
click at [425, 281] on button "Proceed" at bounding box center [385, 288] width 129 height 36
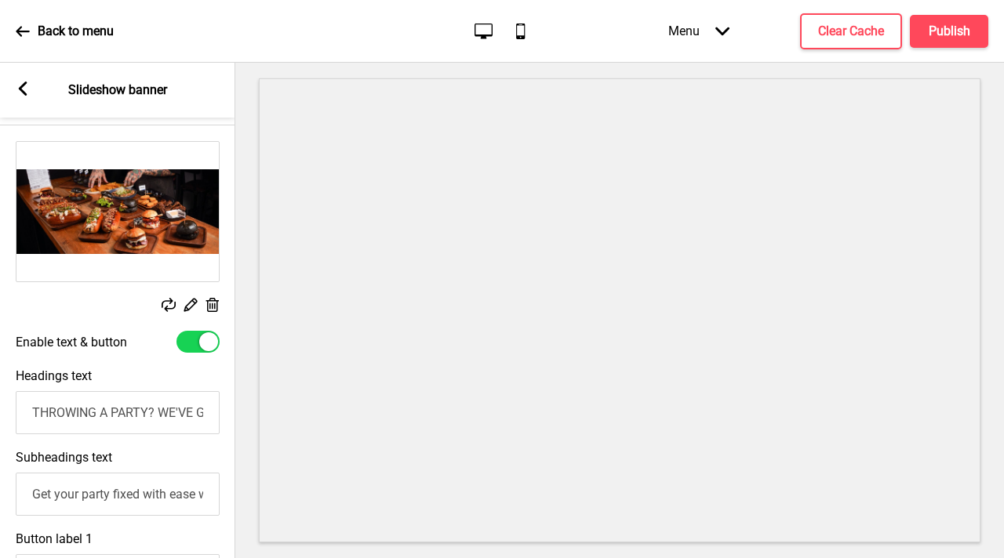
click at [170, 302] on icon at bounding box center [169, 305] width 14 height 14
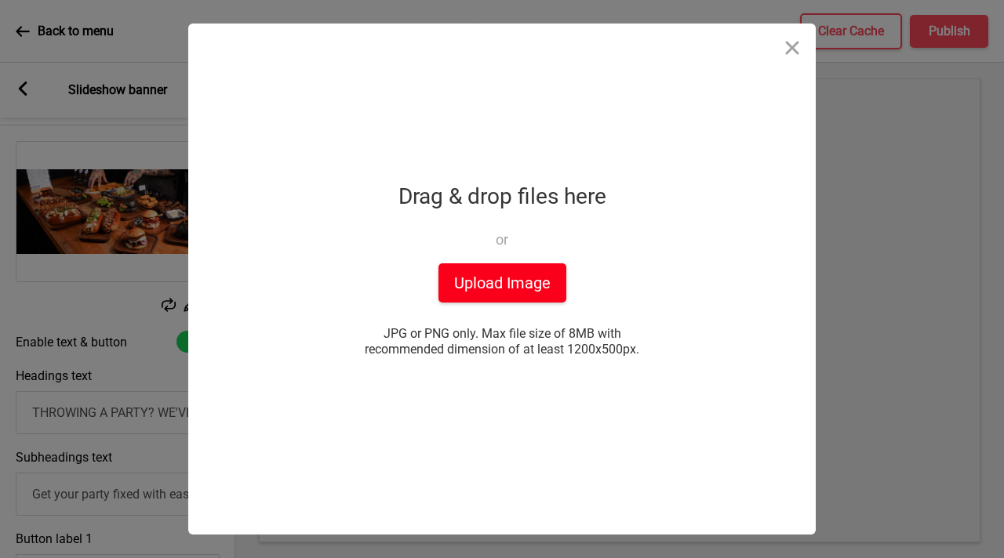
click at [483, 280] on button "Upload Image" at bounding box center [502, 282] width 128 height 39
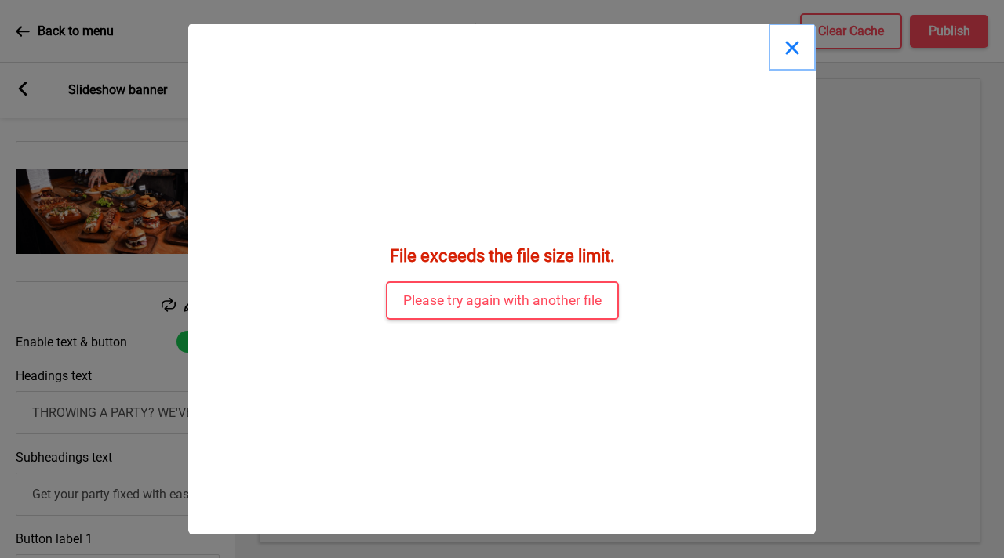
click at [794, 47] on button "Close" at bounding box center [791, 47] width 47 height 47
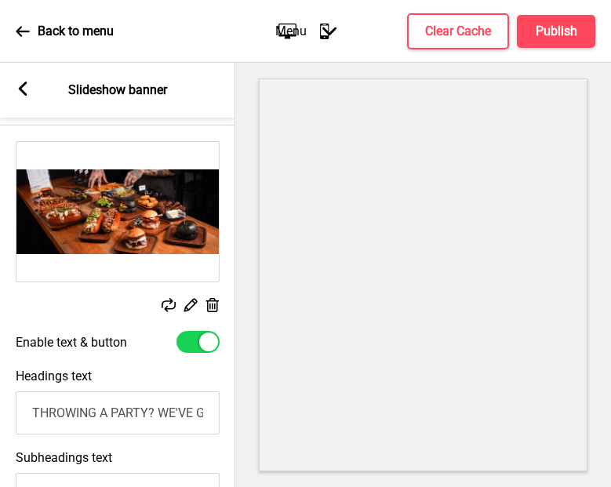
click at [162, 303] on icon at bounding box center [169, 305] width 14 height 14
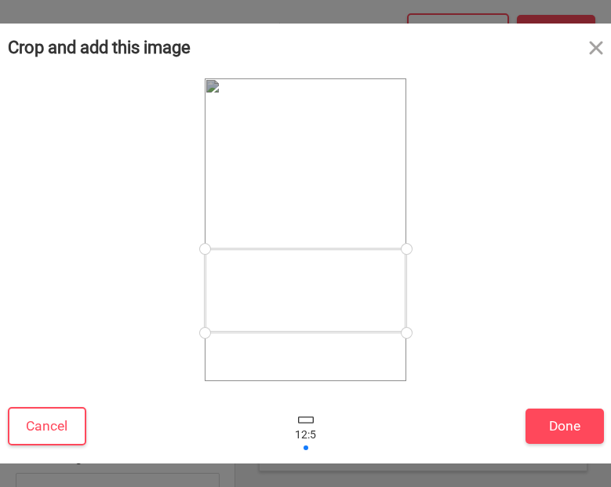
drag, startPoint x: 351, startPoint y: 236, endPoint x: 351, endPoint y: 297, distance: 61.2
click at [351, 297] on div at bounding box center [305, 291] width 201 height 84
click at [375, 324] on div at bounding box center [305, 298] width 201 height 84
drag, startPoint x: 407, startPoint y: 339, endPoint x: 376, endPoint y: 336, distance: 30.8
click at [376, 336] on div at bounding box center [305, 229] width 201 height 303
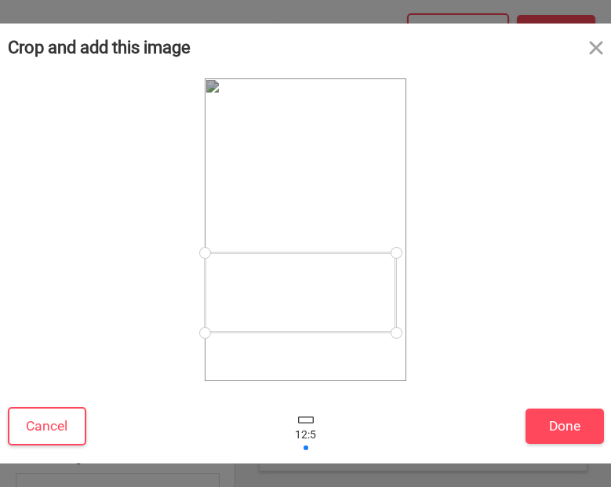
drag, startPoint x: 362, startPoint y: 310, endPoint x: 342, endPoint y: 307, distance: 20.6
click at [342, 307] on div at bounding box center [300, 292] width 191 height 80
click at [346, 297] on div at bounding box center [300, 293] width 191 height 80
click at [551, 419] on button "Done" at bounding box center [564, 425] width 78 height 35
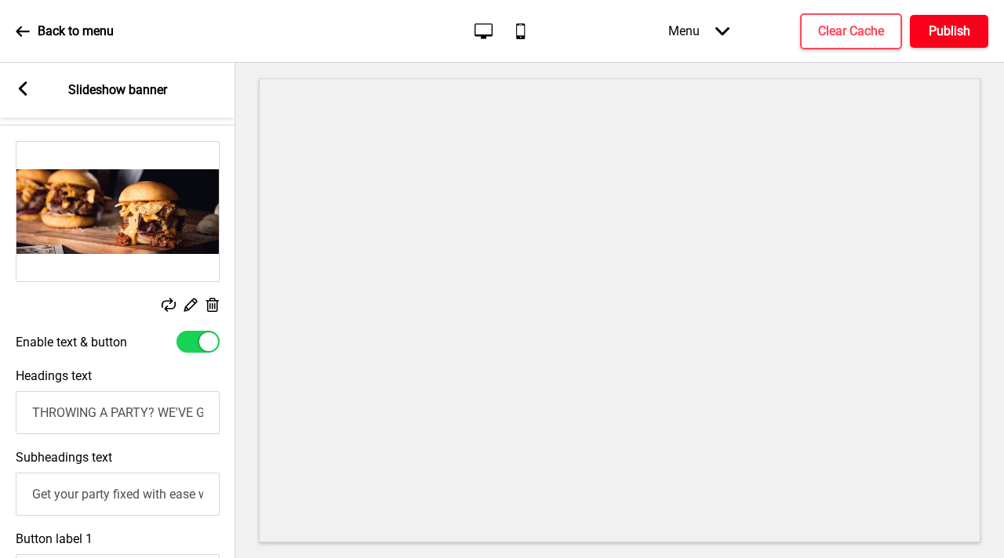
click at [943, 27] on h4 "Publish" at bounding box center [949, 31] width 42 height 17
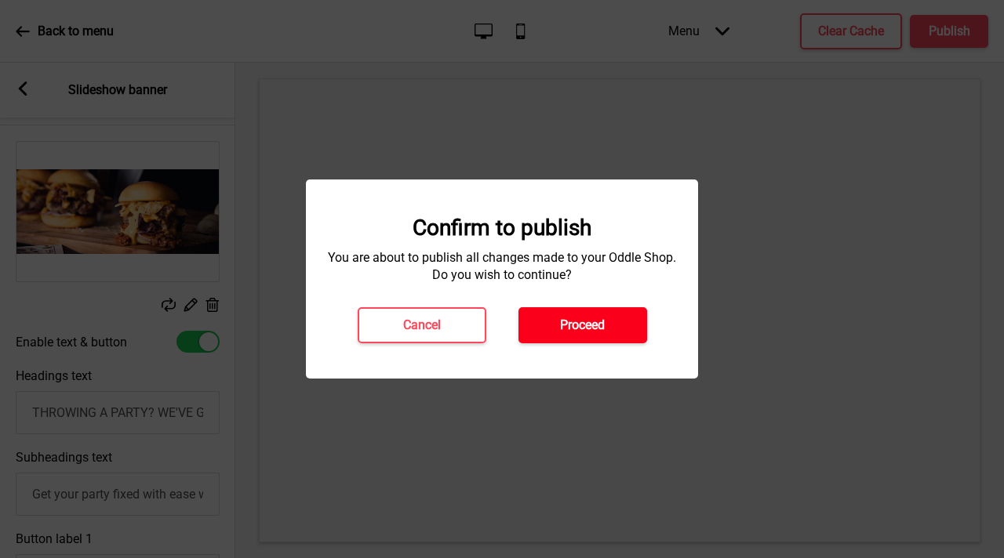
click at [590, 325] on h4 "Proceed" at bounding box center [582, 325] width 45 height 17
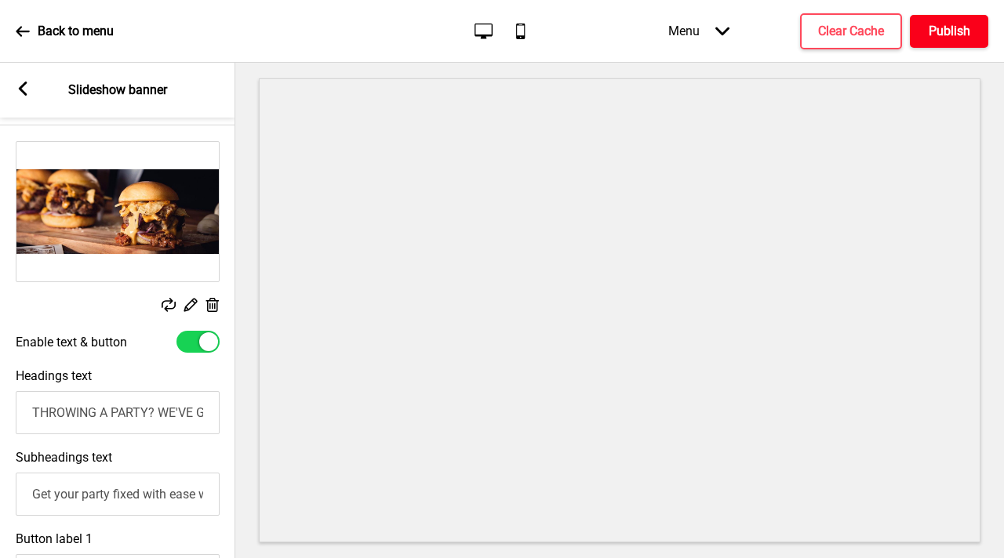
click at [955, 38] on h4 "Publish" at bounding box center [949, 31] width 42 height 17
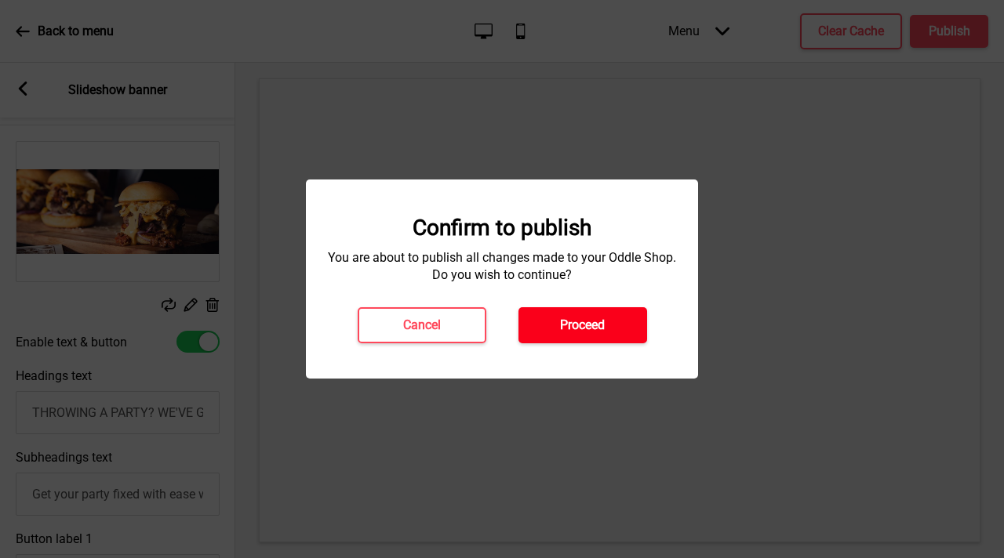
click at [563, 324] on h4 "Proceed" at bounding box center [582, 325] width 45 height 17
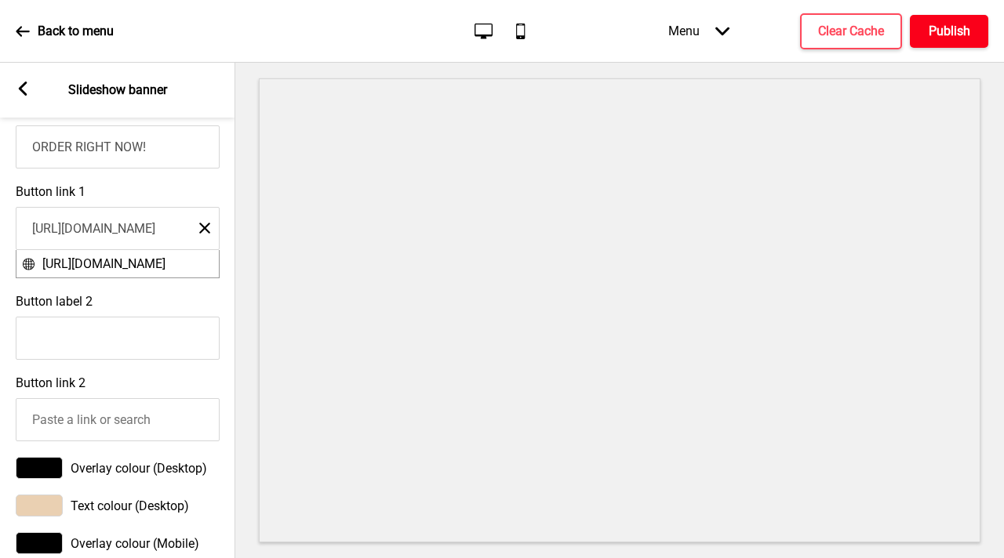
scroll to position [757, 0]
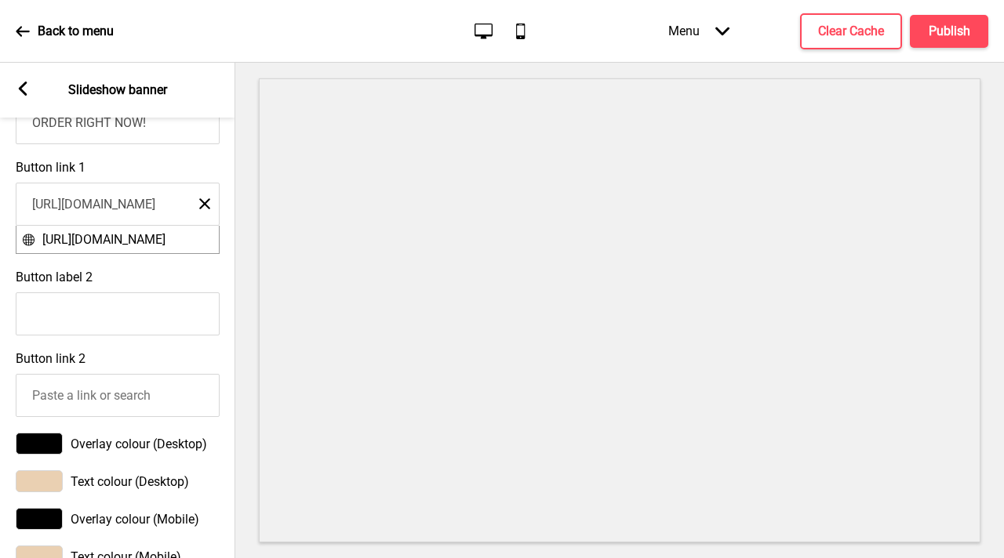
click at [169, 308] on div "Button label 2" at bounding box center [117, 303] width 235 height 82
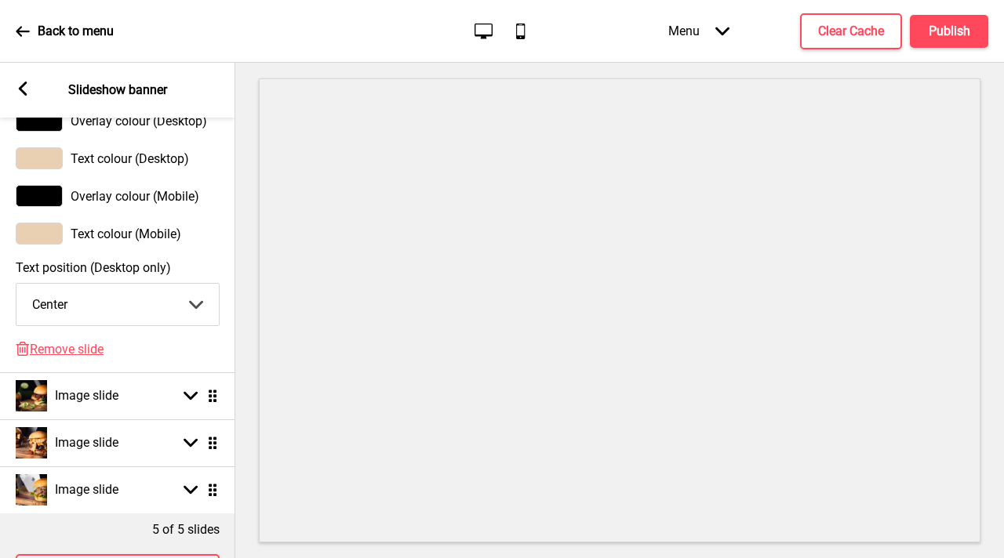
scroll to position [1184, 0]
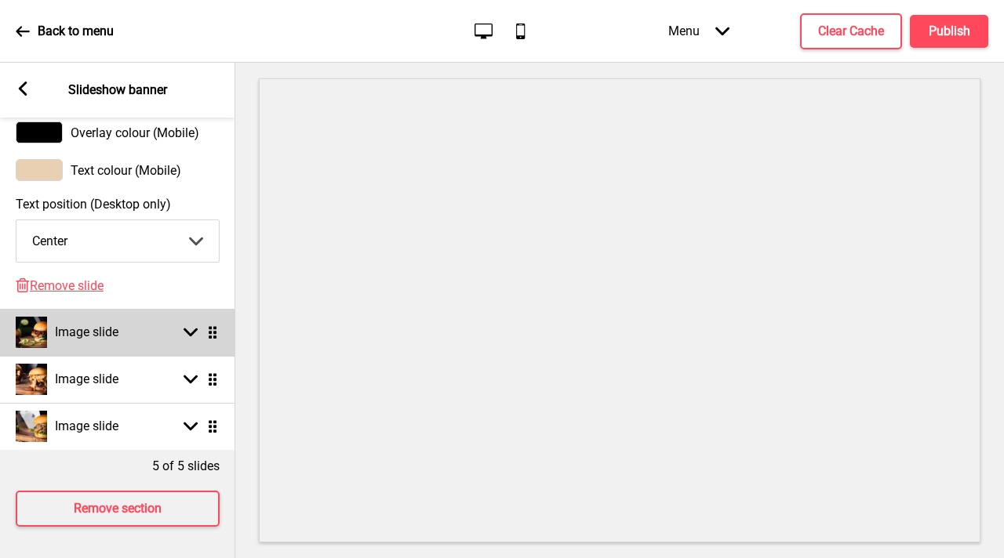
click at [190, 333] on div "Image slide Arrow down Drag" at bounding box center [117, 332] width 235 height 47
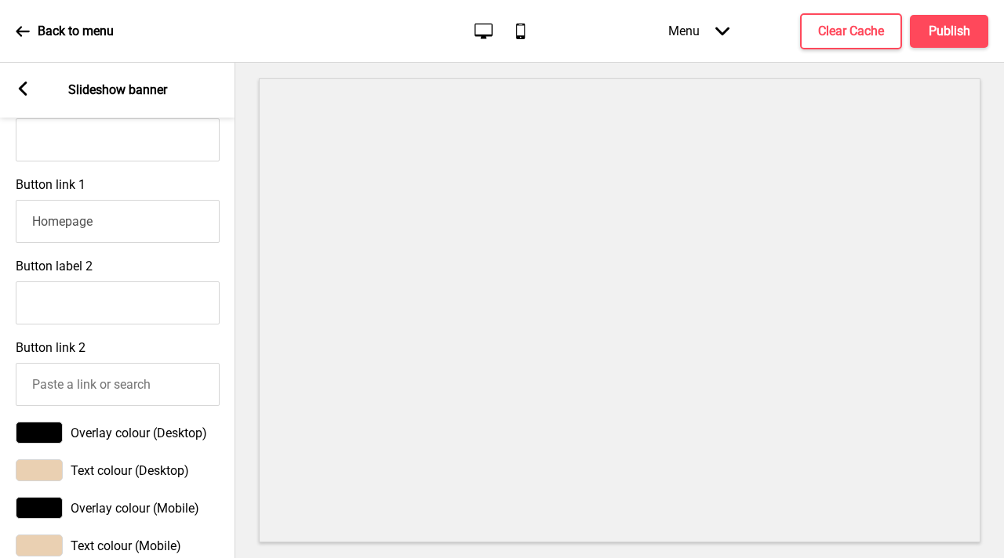
scroll to position [319, 0]
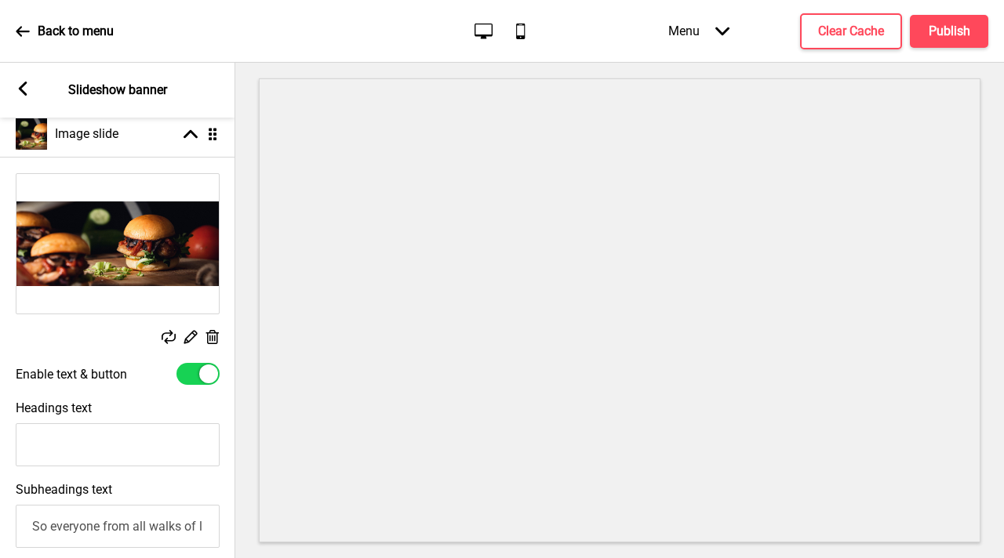
click at [164, 336] on rect at bounding box center [169, 337] width 14 height 14
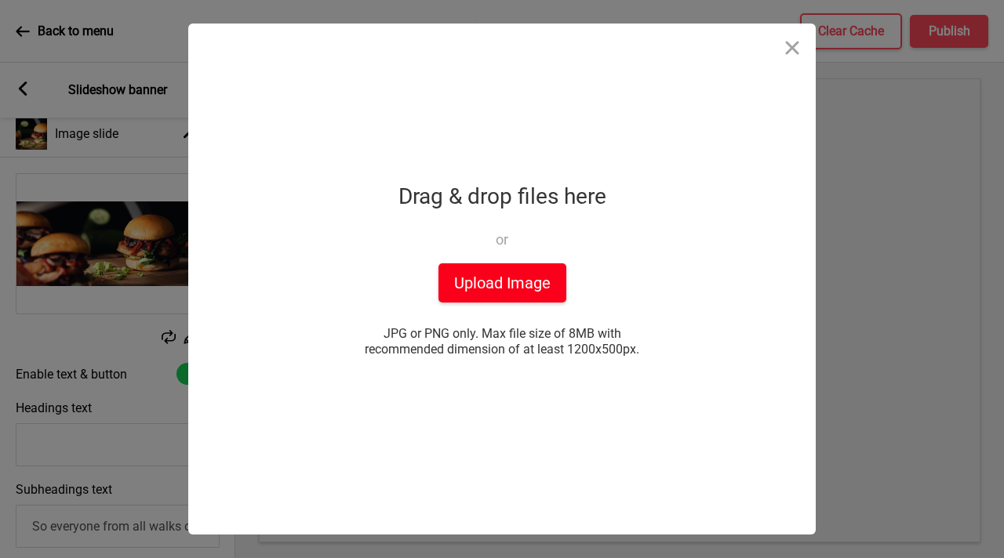
click at [498, 276] on button "Upload Image" at bounding box center [502, 282] width 128 height 39
